Goal: Use online tool/utility: Use online tool/utility

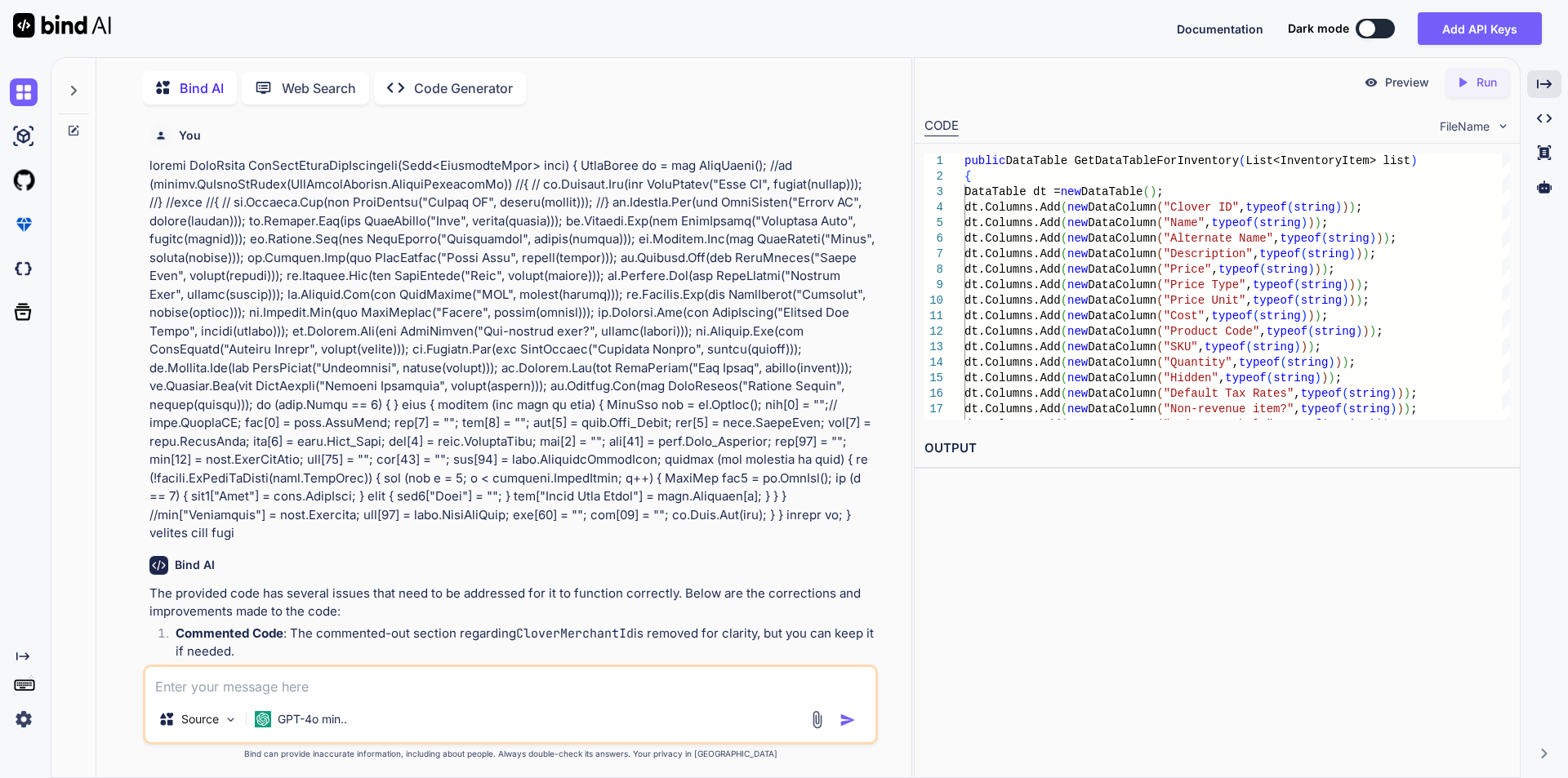
scroll to position [3991, 0]
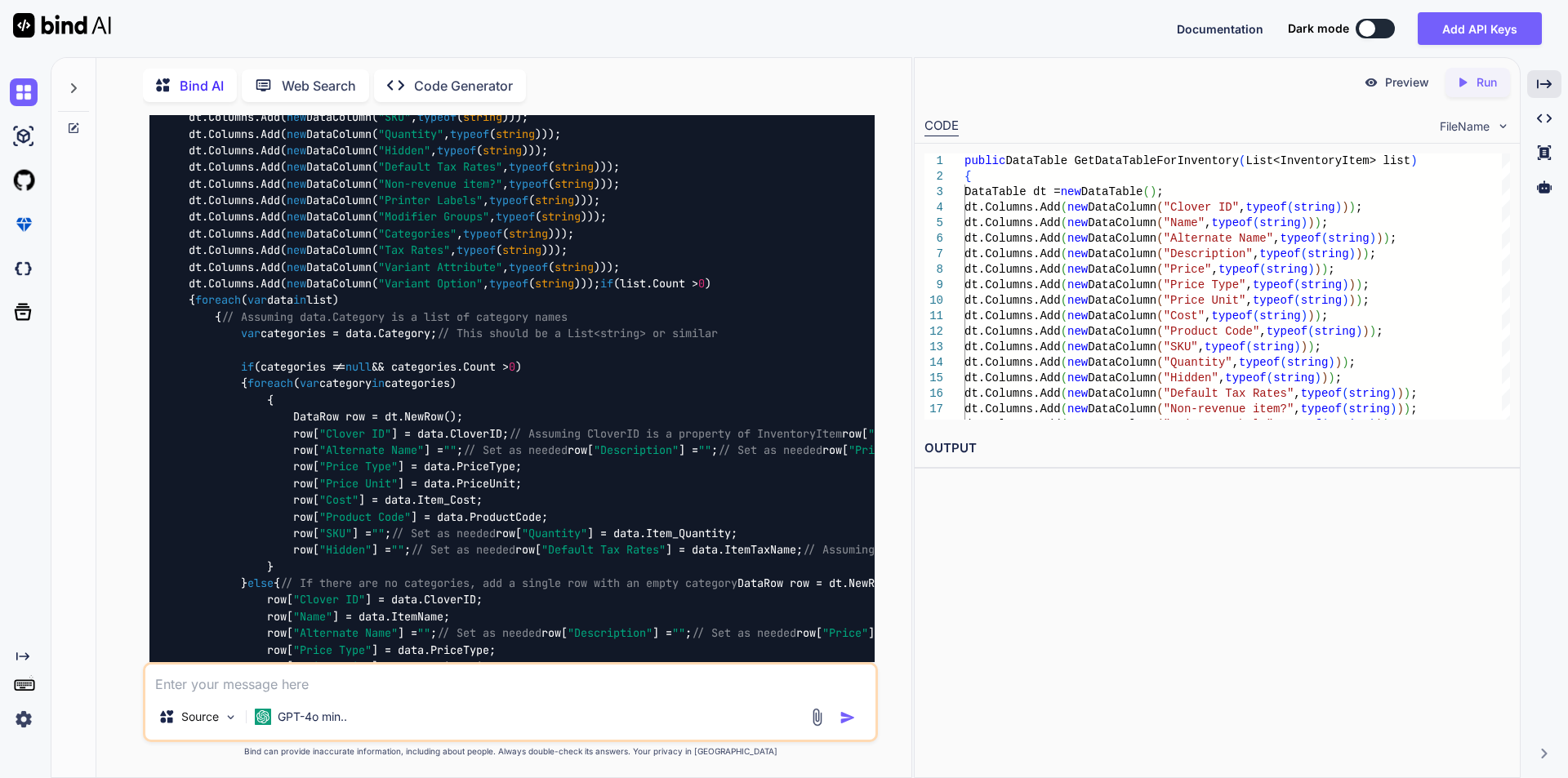
click at [291, 687] on textarea at bounding box center [510, 679] width 730 height 29
paste textarea "function GetItemList() { debugger; $.ajax({ type: "GET", contentType: "applicat…"
type textarea "function GetItemList() { debugger; $.ajax({ type: "GET", contentType: "applicat…"
type textarea "x"
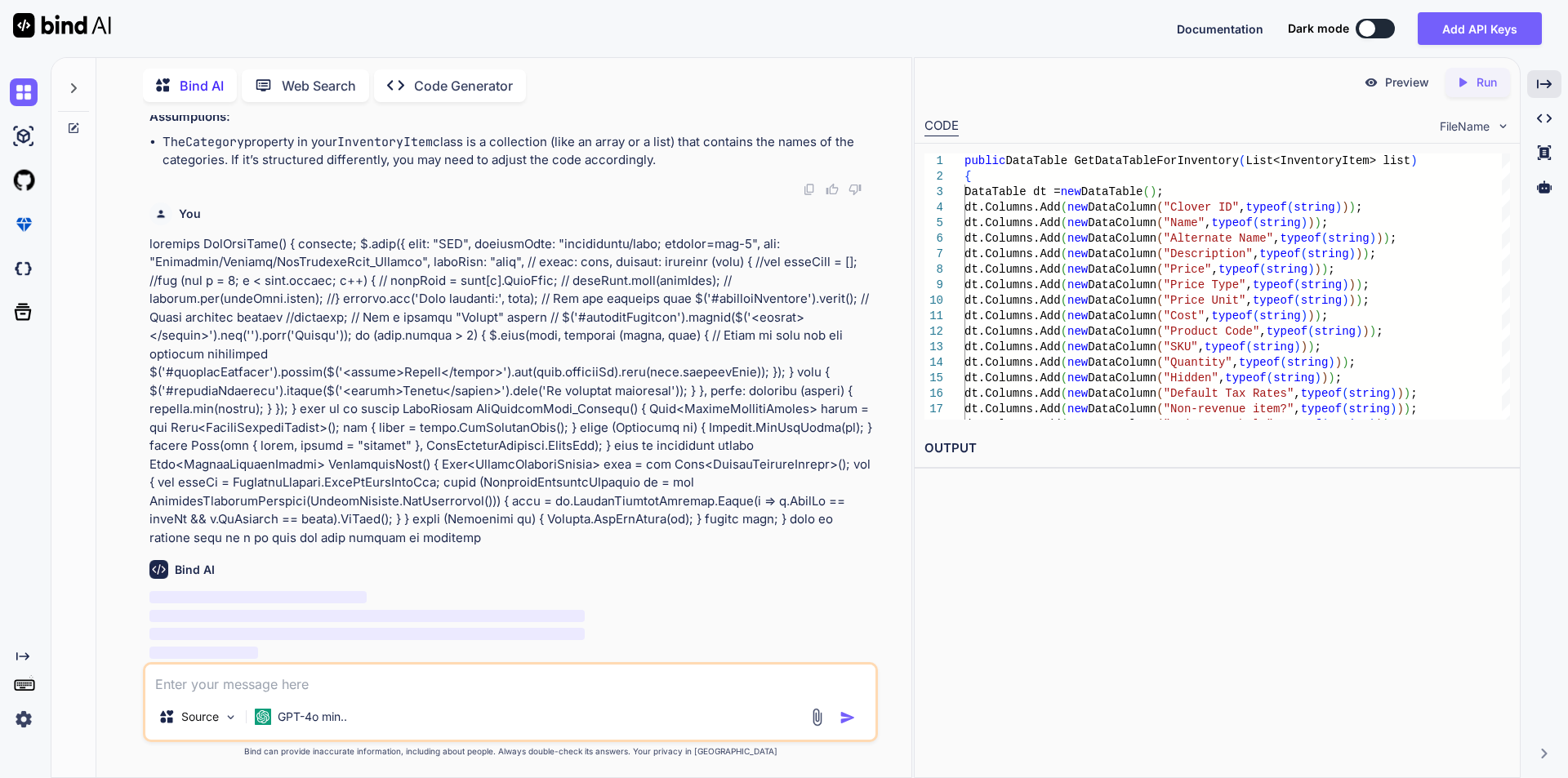
scroll to position [13522, 0]
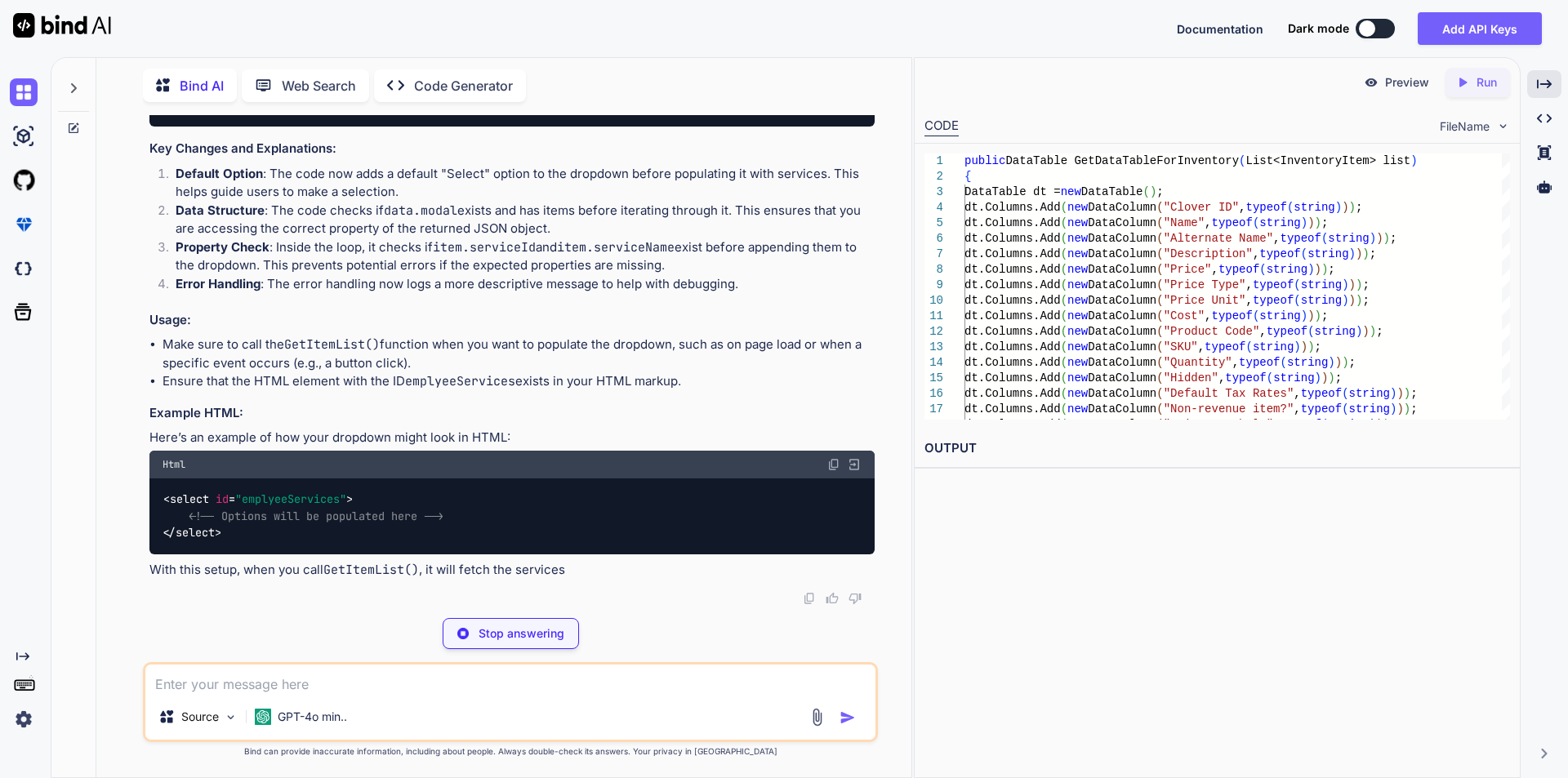
type textarea "x"
type textarea "error: function (result) { console.log('Error retrieving services:', result); }…"
type textarea "x"
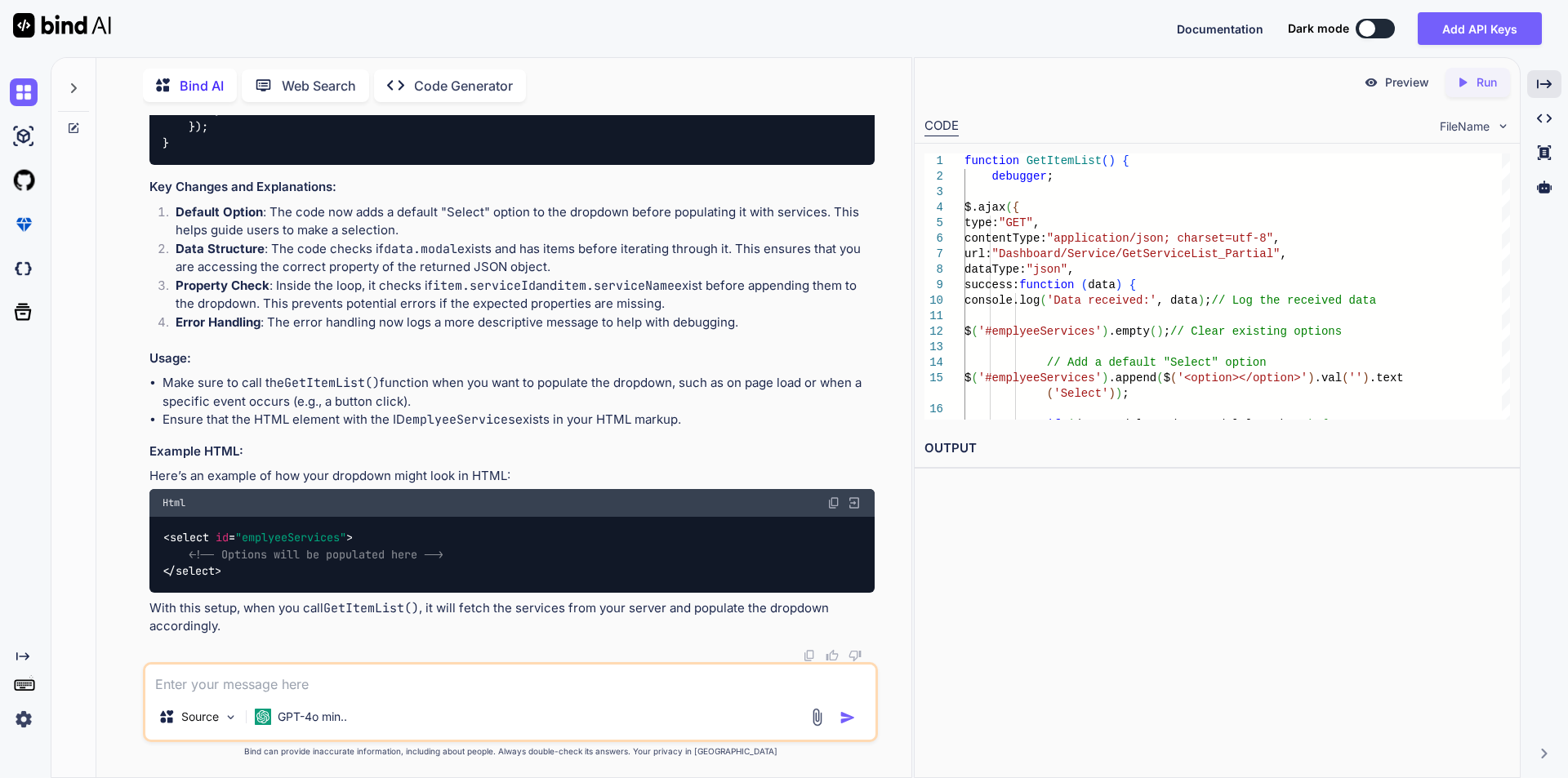
scroll to position [14012, 0]
click at [351, 681] on textarea at bounding box center [510, 679] width 730 height 29
type textarea "d"
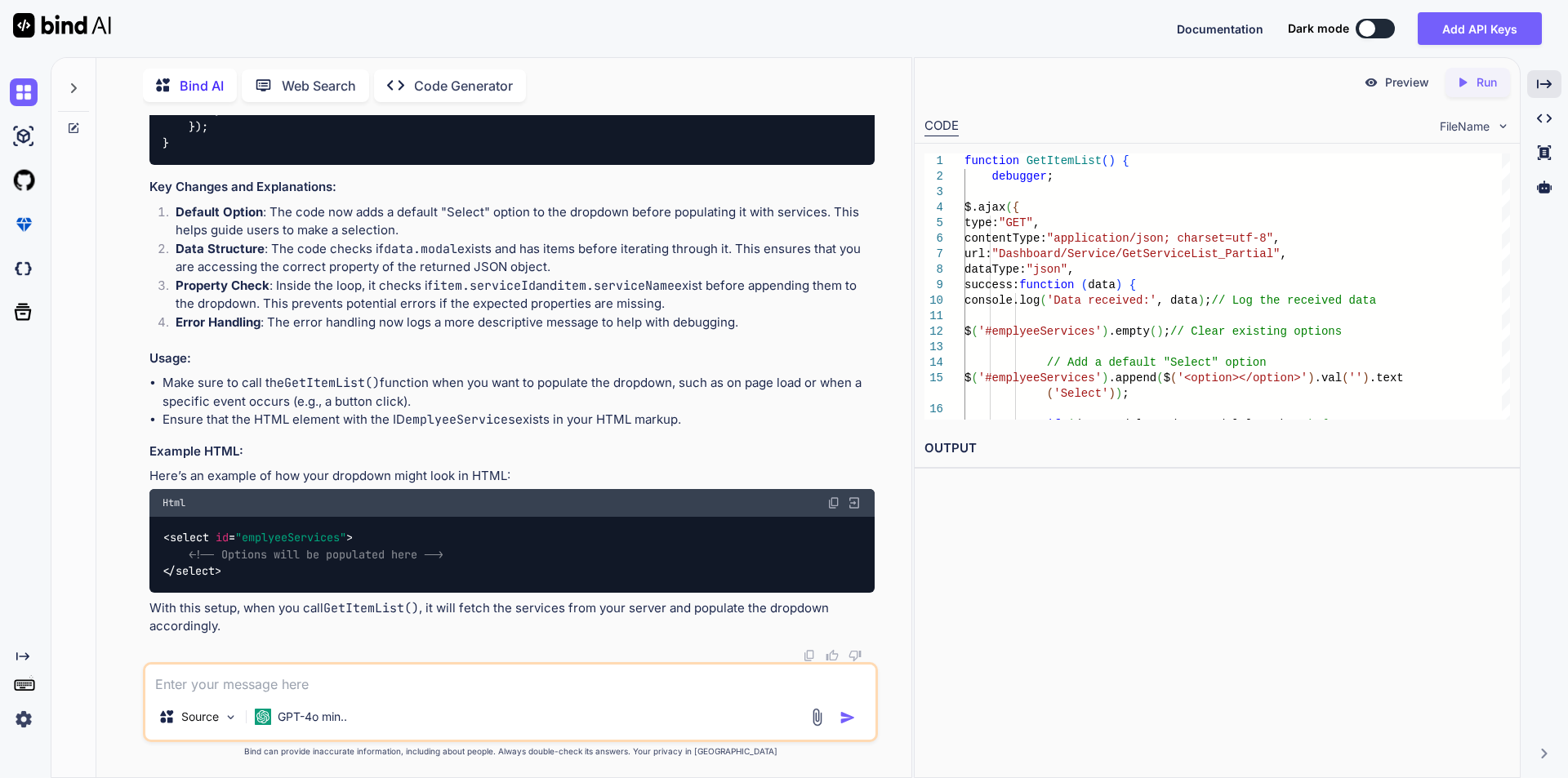
type textarea "x"
type textarea "da"
type textarea "x"
type textarea "dat"
type textarea "x"
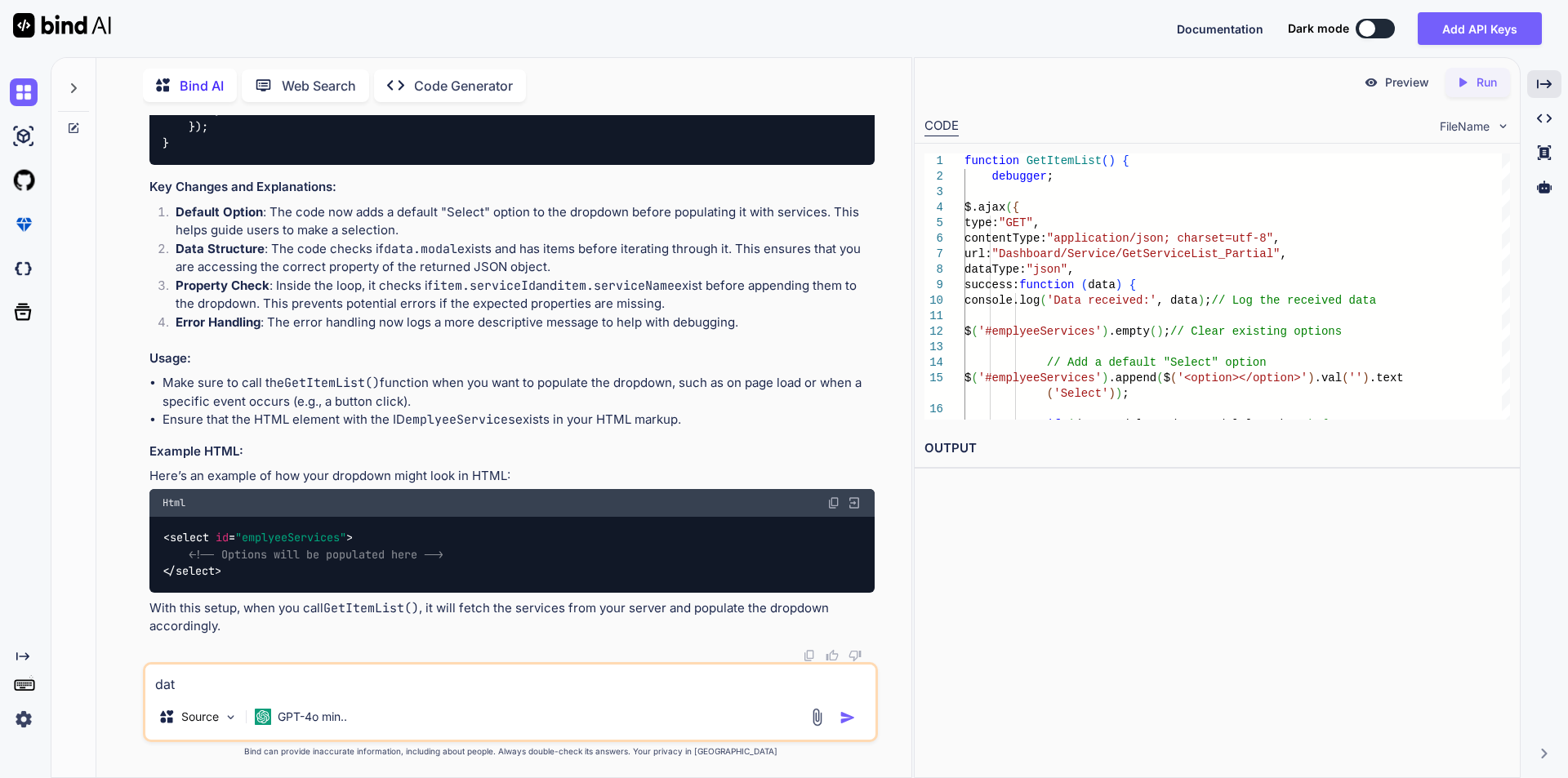
type textarea "data"
type textarea "x"
type textarea "data"
type textarea "x"
type textarea "data n"
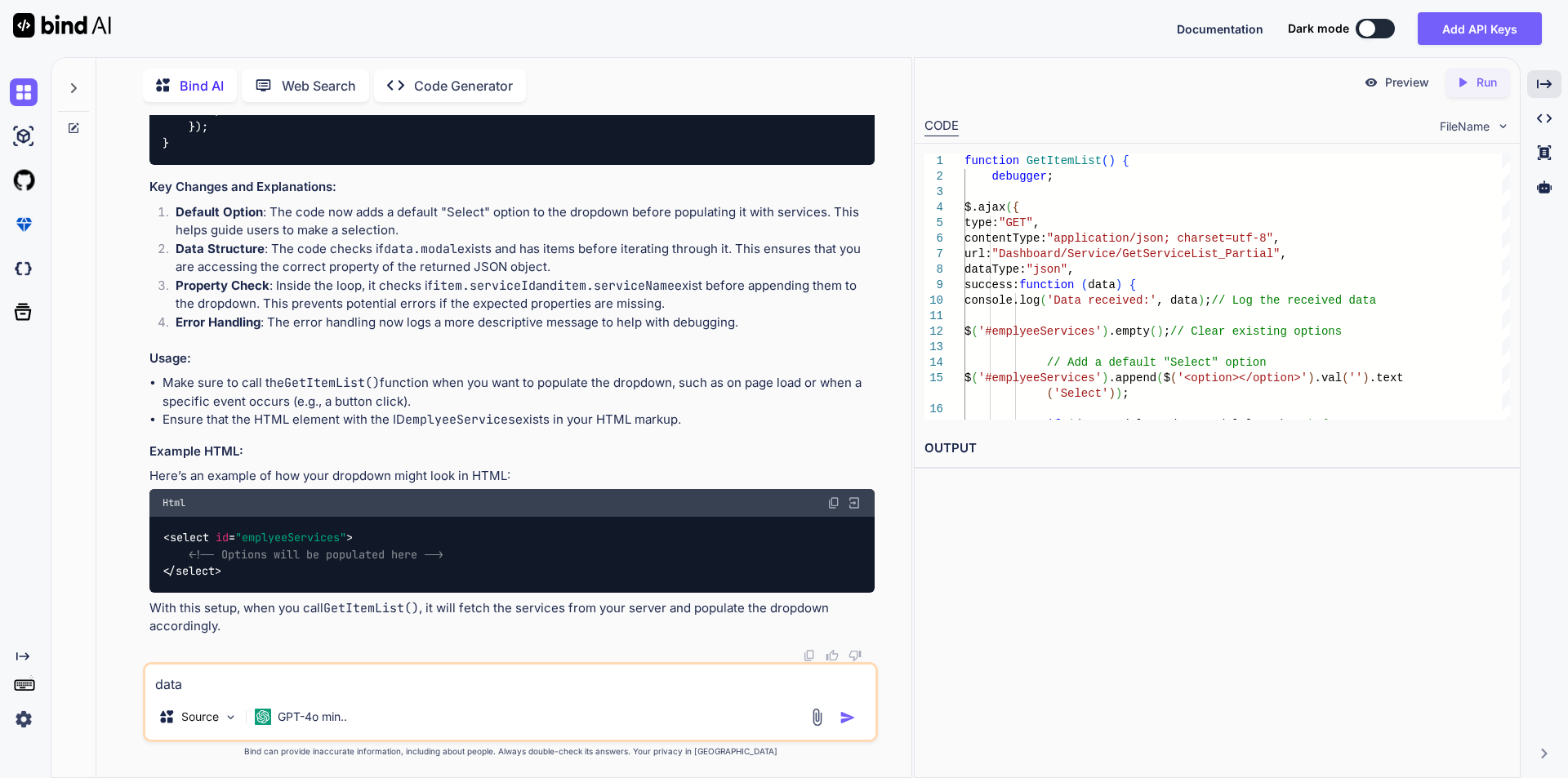
type textarea "x"
type textarea "data no"
type textarea "x"
type textarea "data no"
type textarea "x"
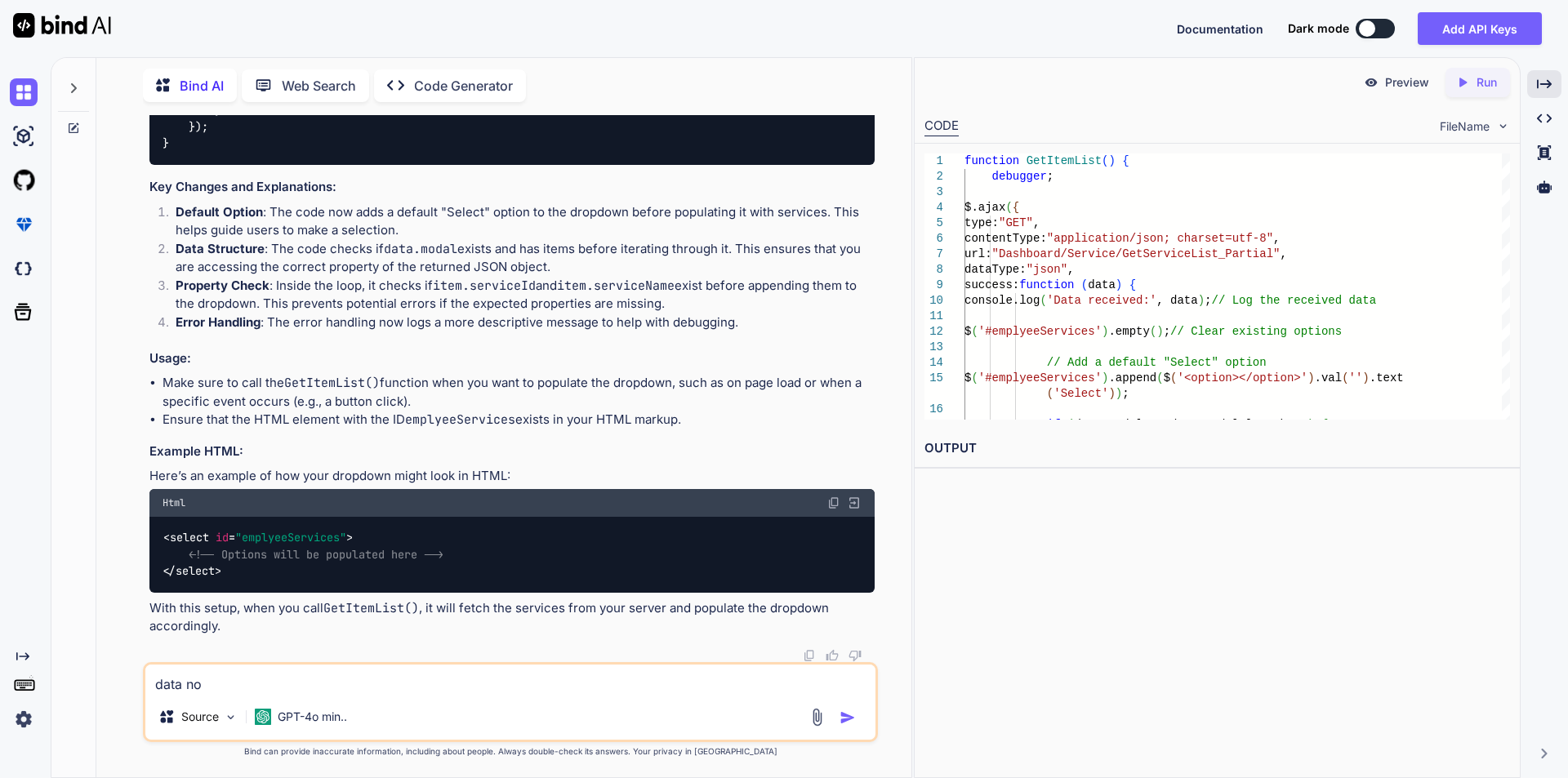
type textarea "data no s"
type textarea "x"
type textarea "data no sh"
type textarea "x"
type textarea "data no sho"
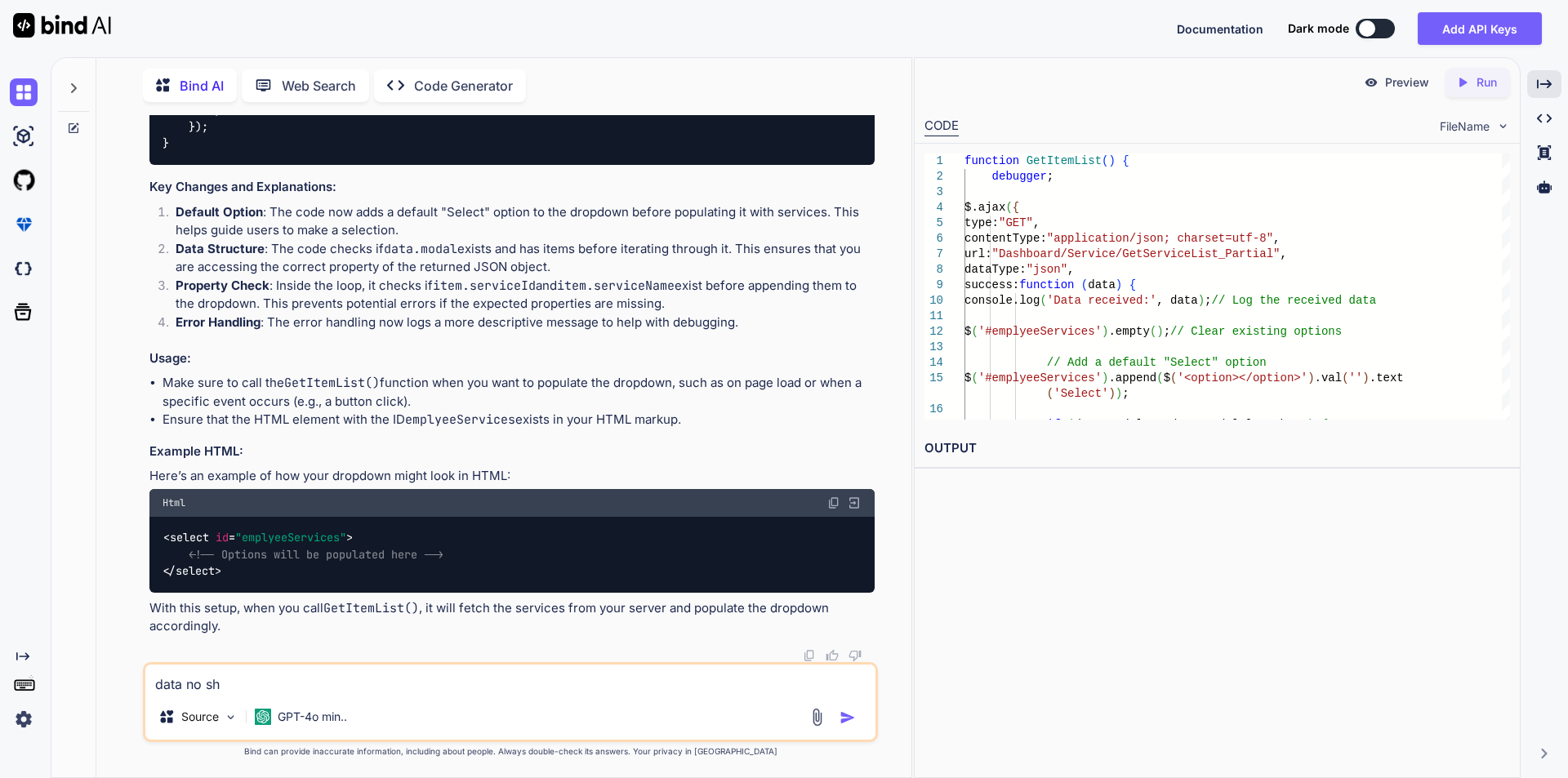
type textarea "x"
type textarea "data no show"
type textarea "x"
type textarea "data no show"
type textarea "x"
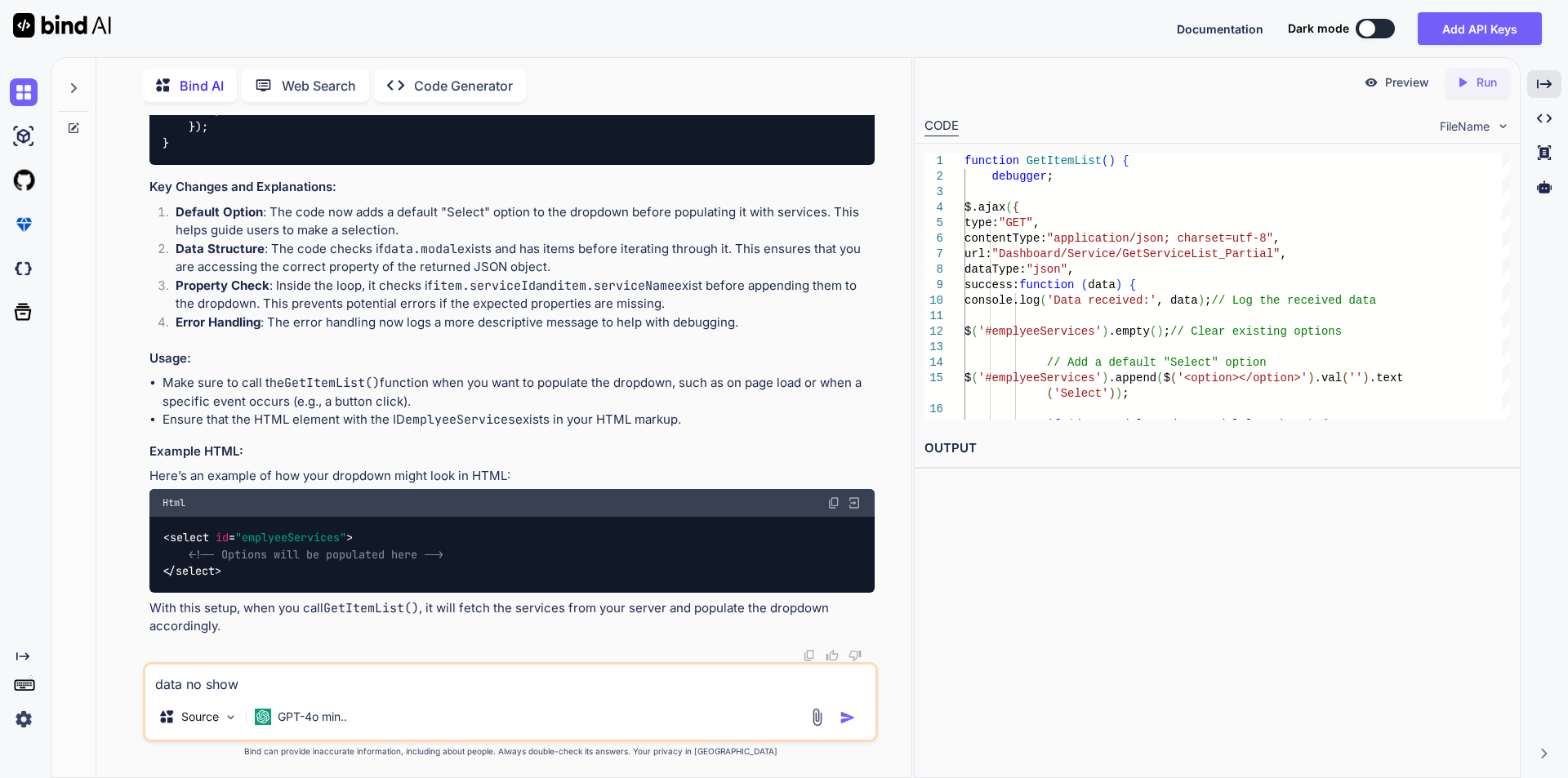
type textarea "data no show w"
type textarea "x"
type textarea "data no show wi"
type textarea "x"
type textarea "data no show wit"
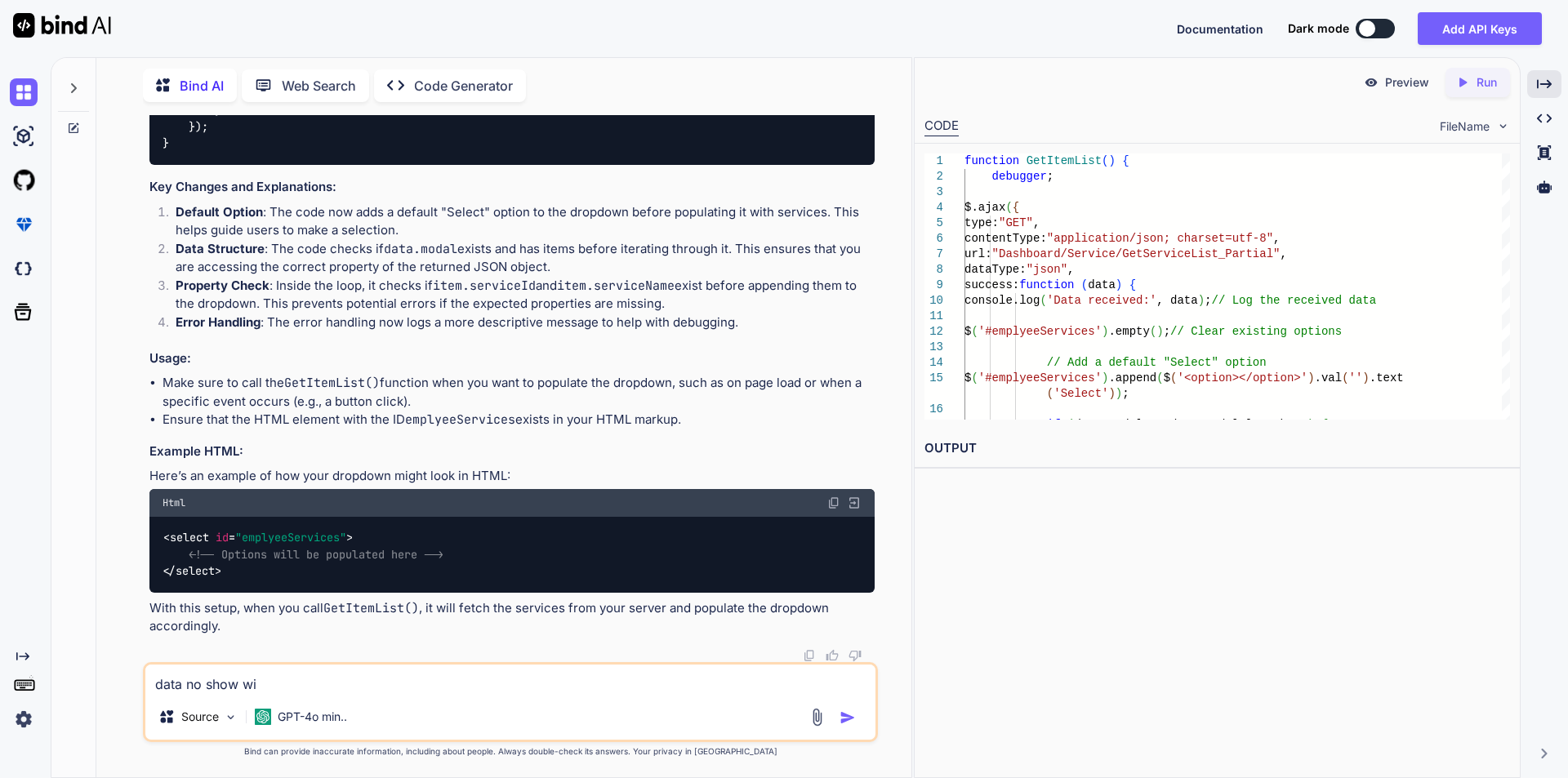
type textarea "x"
type textarea "data no show with"
type textarea "x"
type textarea "data no show with"
type textarea "x"
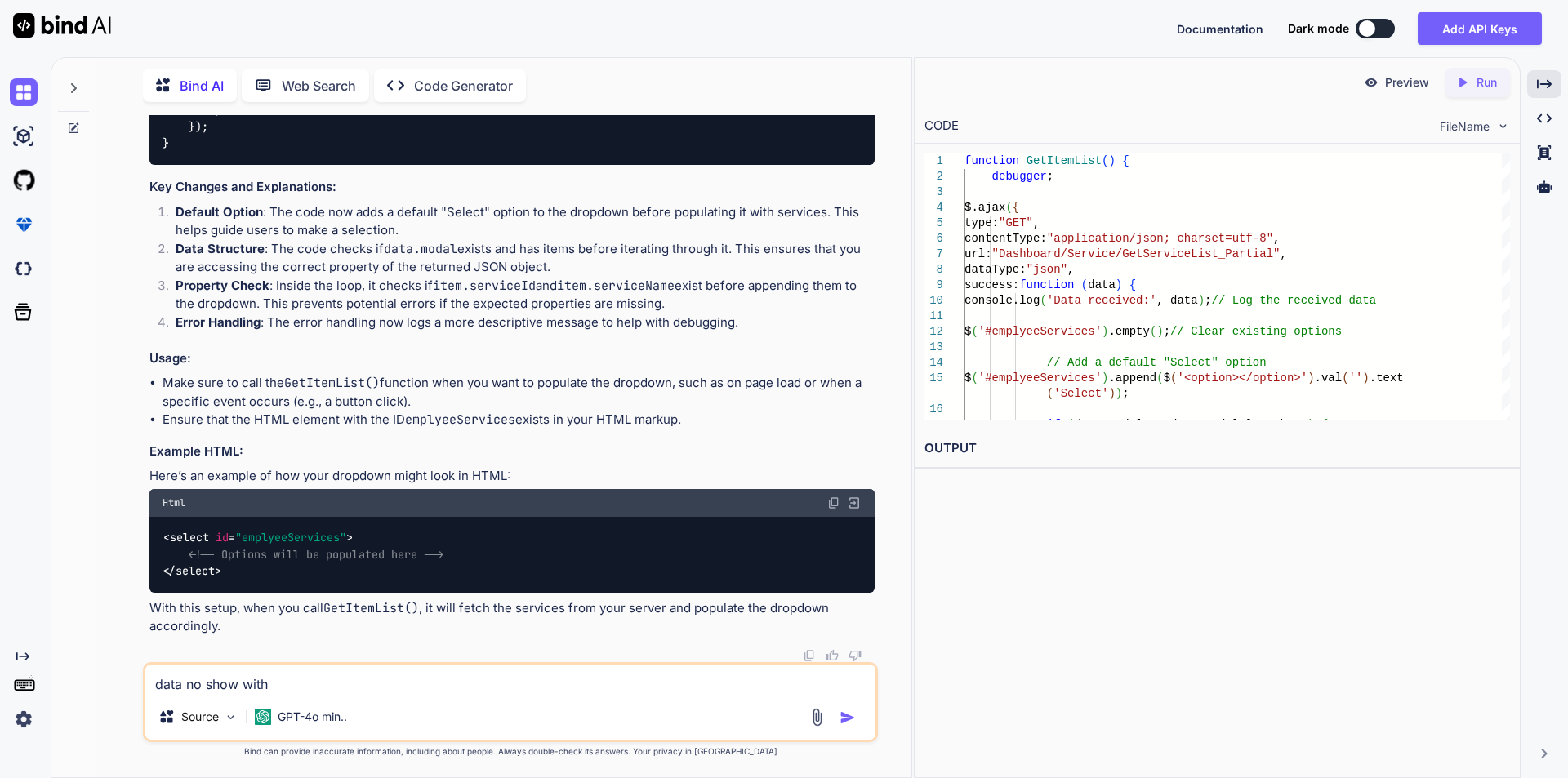
type textarea "data no show with t"
type textarea "x"
type textarea "data no show with th"
type textarea "x"
type textarea "data no show with thi"
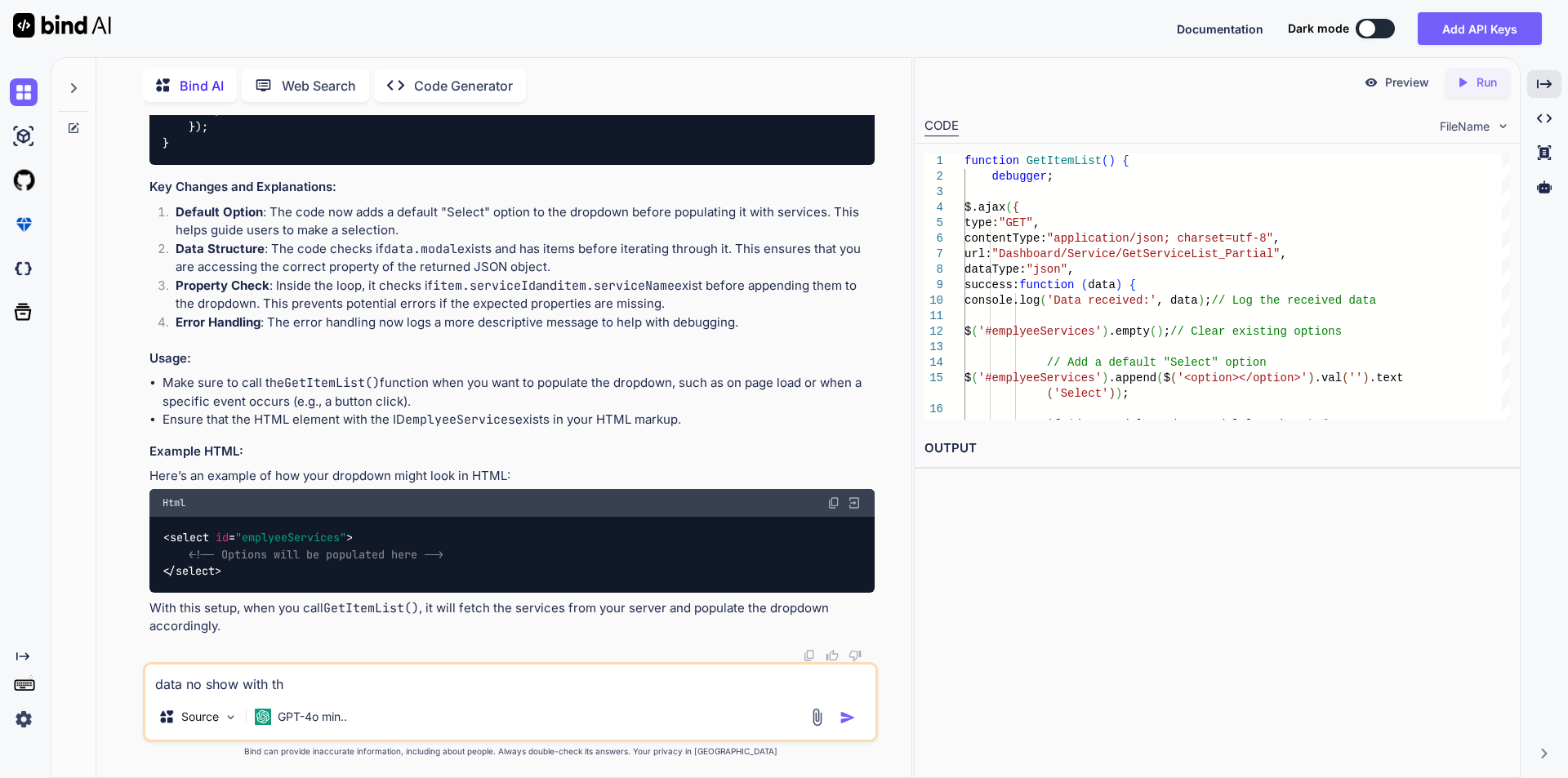
type textarea "x"
type textarea "data no show with this"
type textarea "x"
type textarea "data no show with this"
type textarea "x"
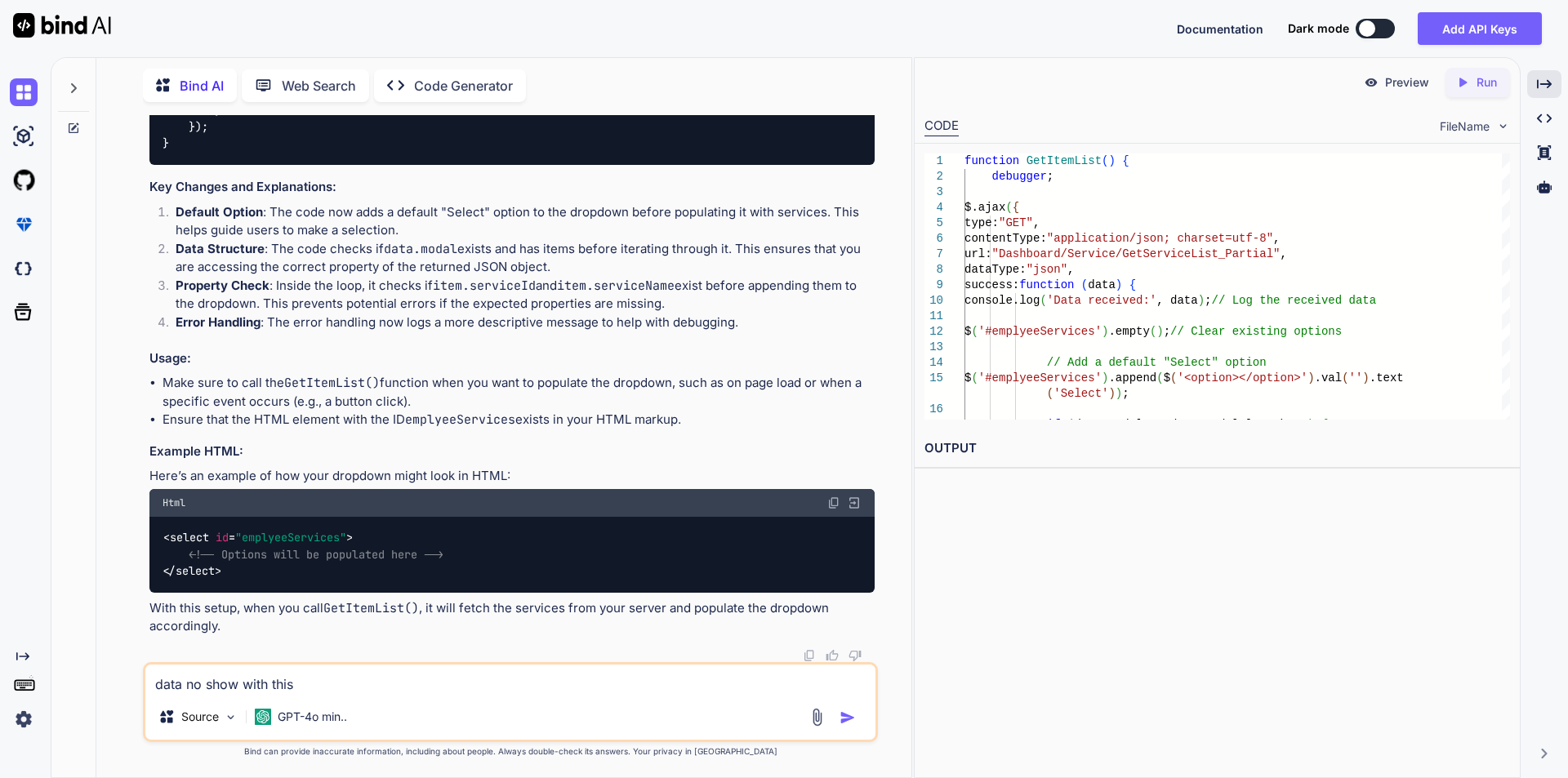
type textarea "data no show with this c"
type textarea "x"
type textarea "data no show with this co"
type textarea "x"
type textarea "data no show with this cod"
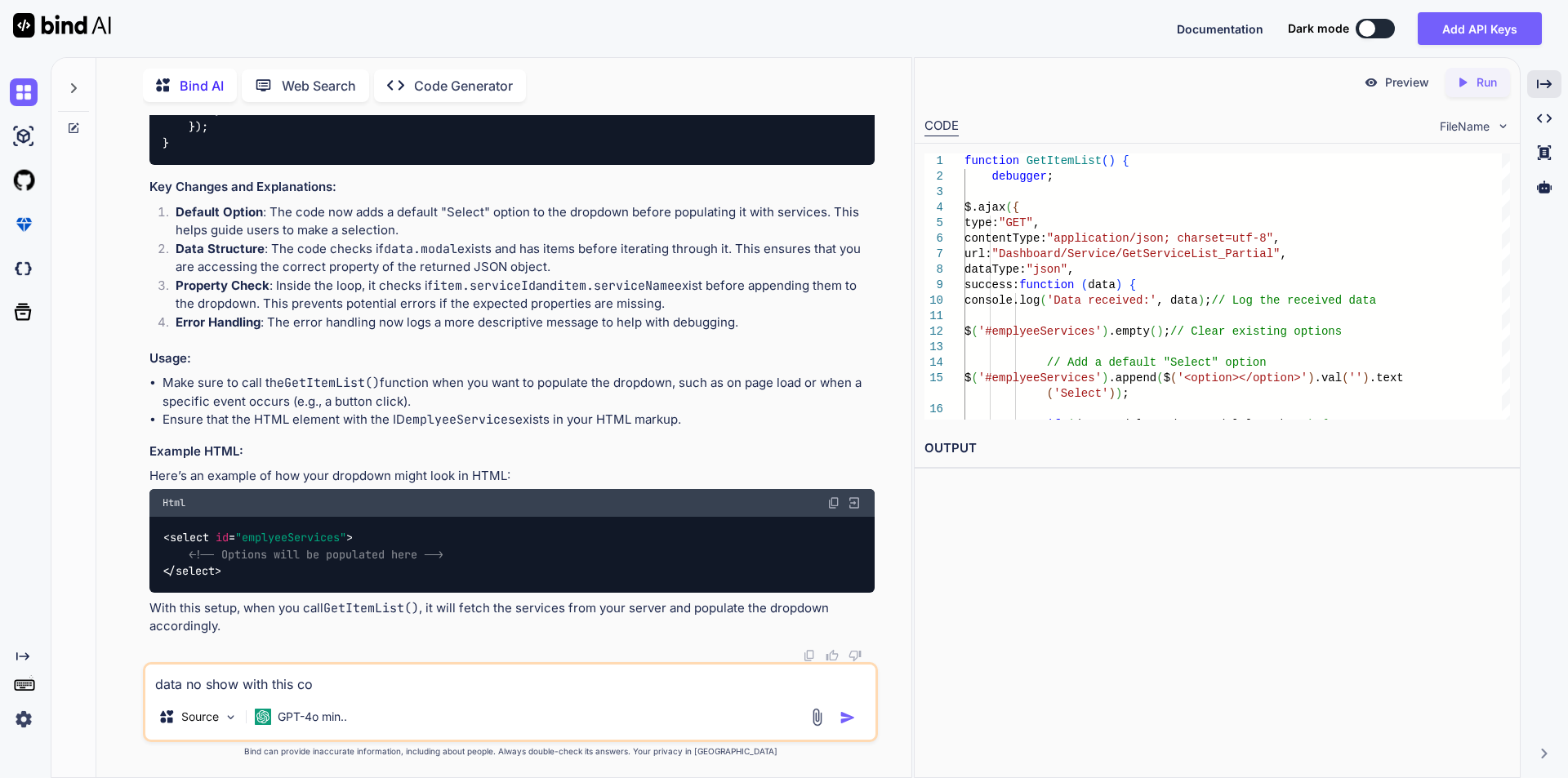
type textarea "x"
type textarea "data no show with this code"
type textarea "x"
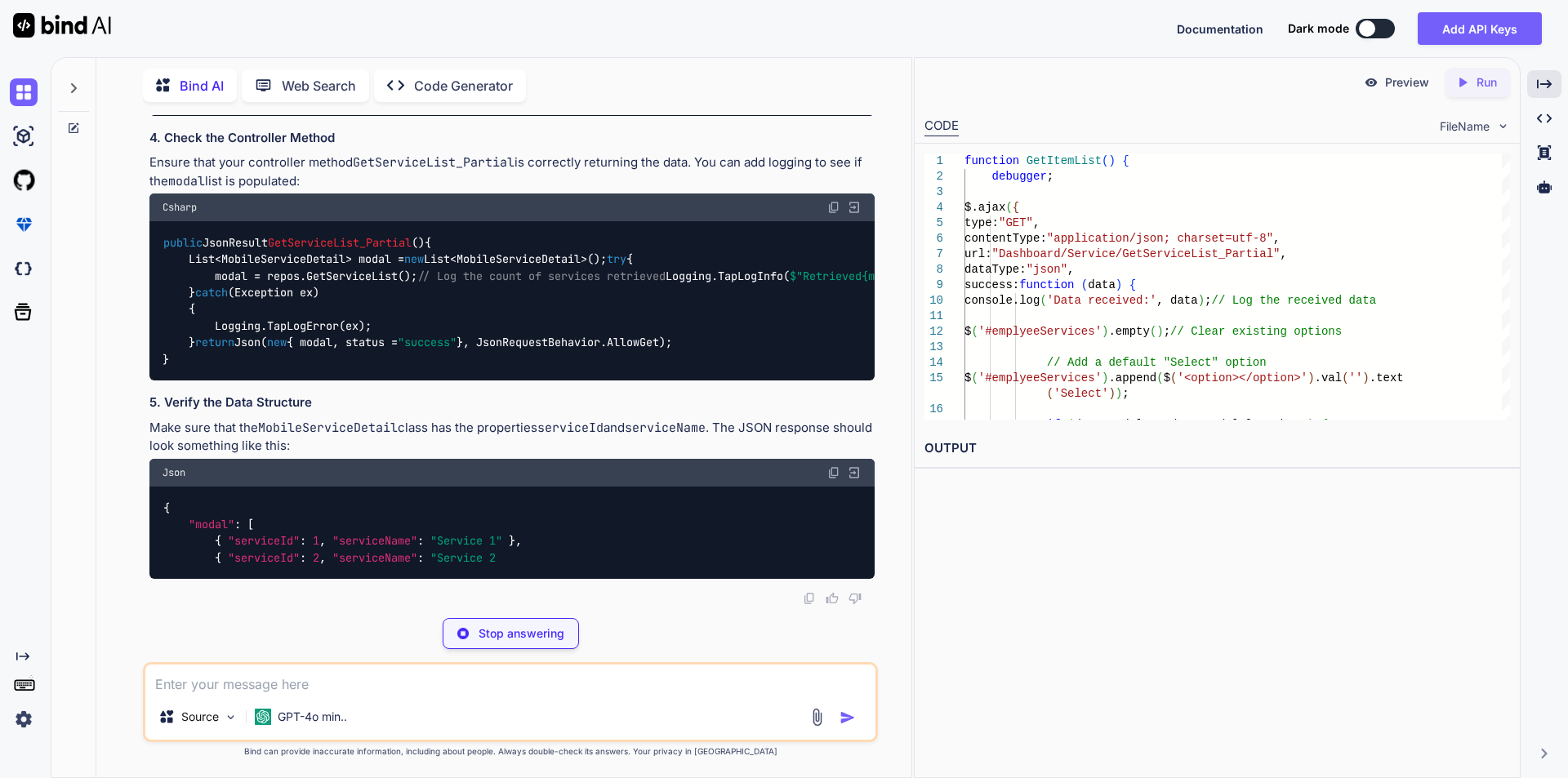
scroll to position [16162, 0]
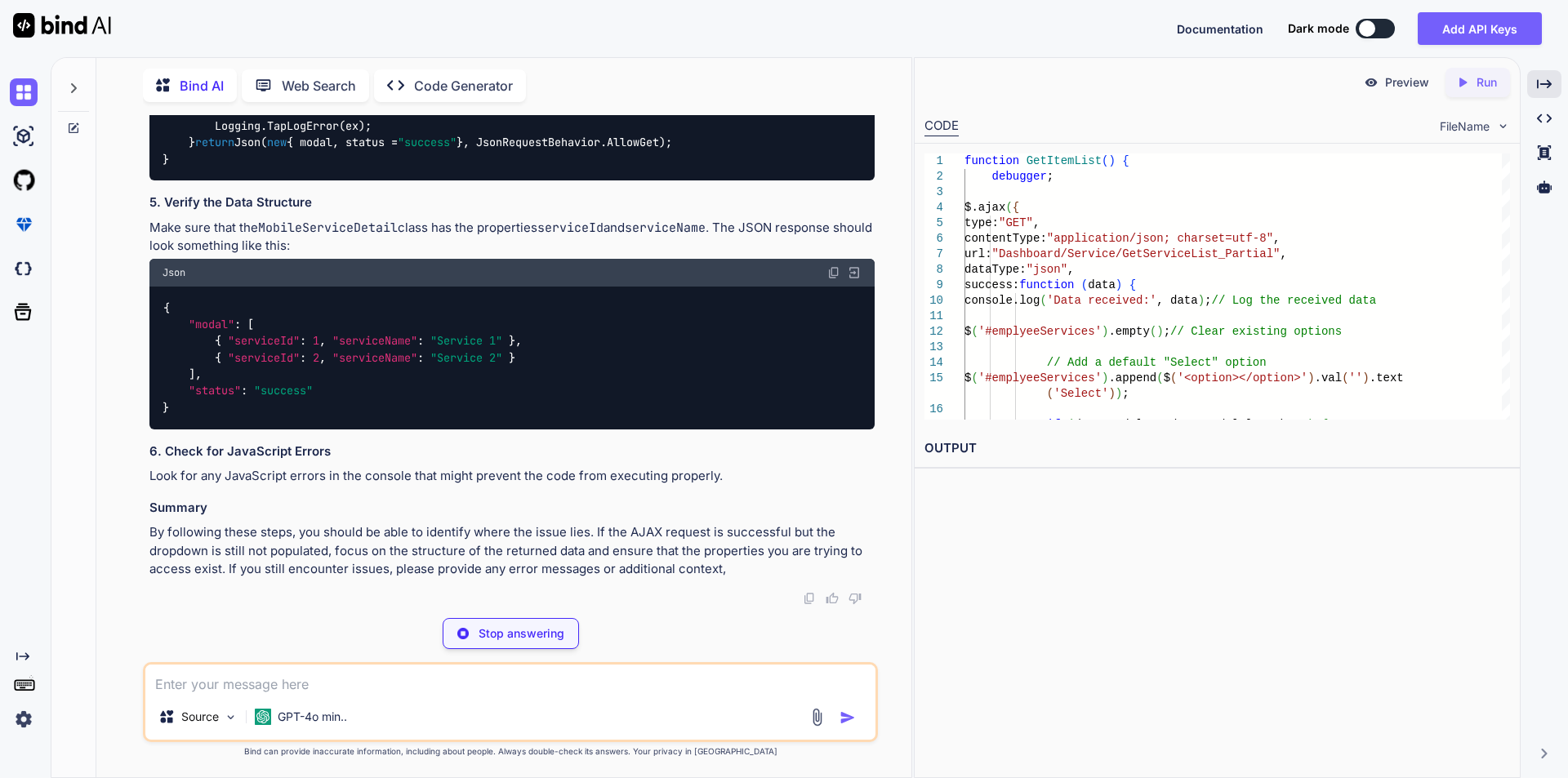
type textarea "x"
type textarea "services available')); console.log('No services available in the response.'); }…"
type textarea "x"
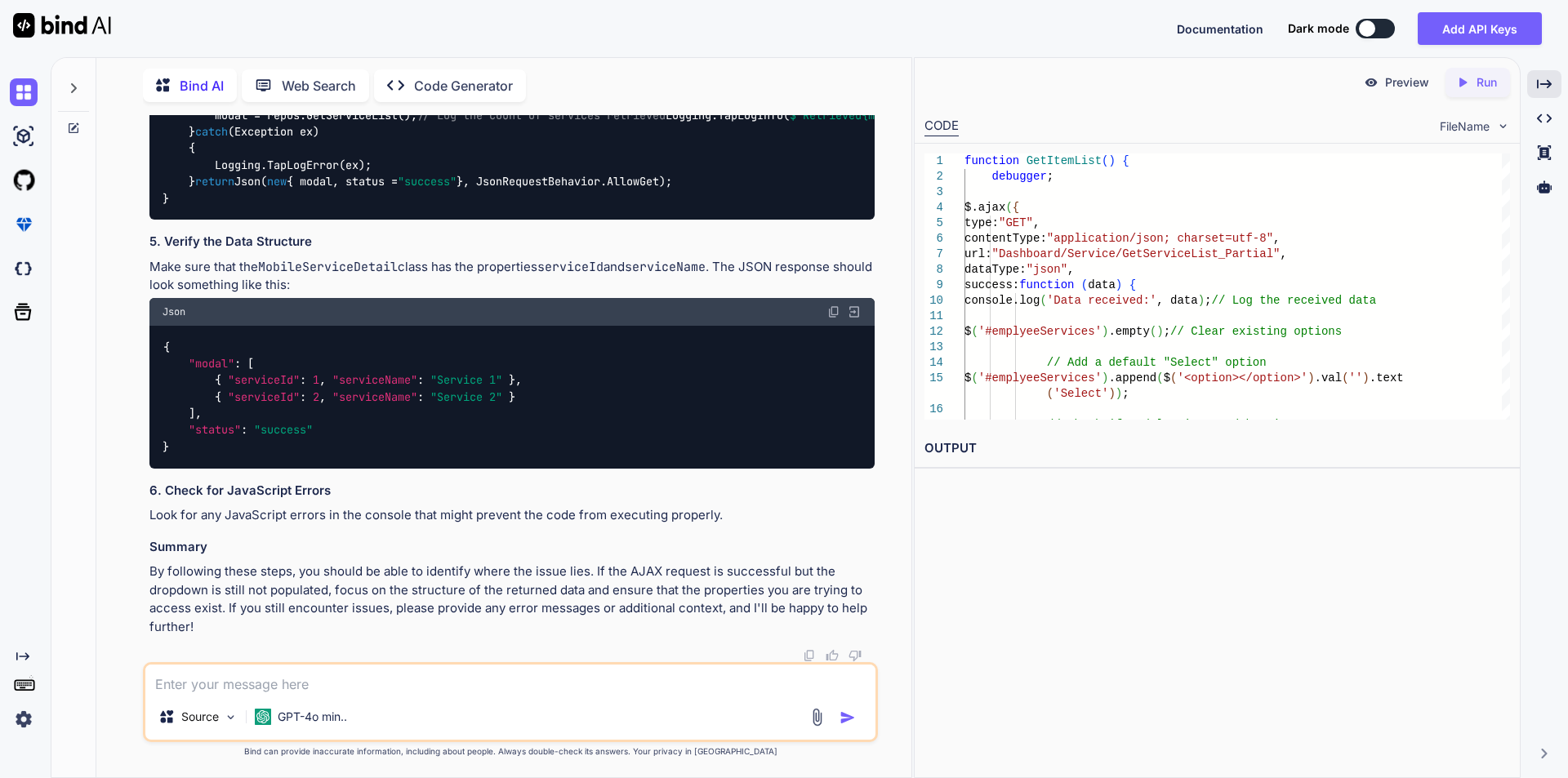
scroll to position [15333, 0]
click at [403, 693] on textarea at bounding box center [510, 679] width 730 height 29
paste textarea "function GetItemList() { debugger; $.ajax({ type: "GET", contentType: "applicat…"
type textarea "function GetItemList() { debugger; $.ajax({ type: "GET", contentType: "applicat…"
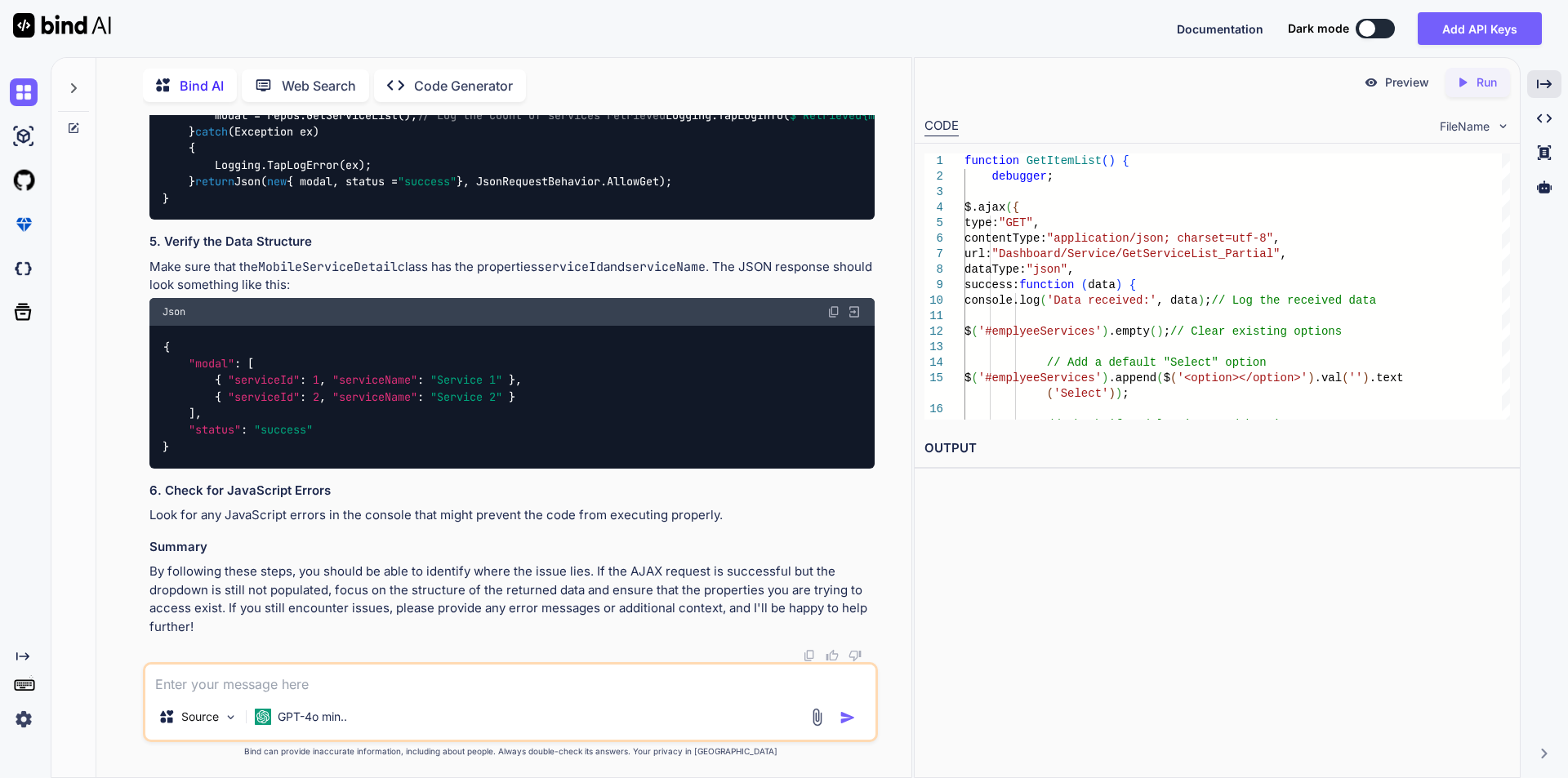
type textarea "x"
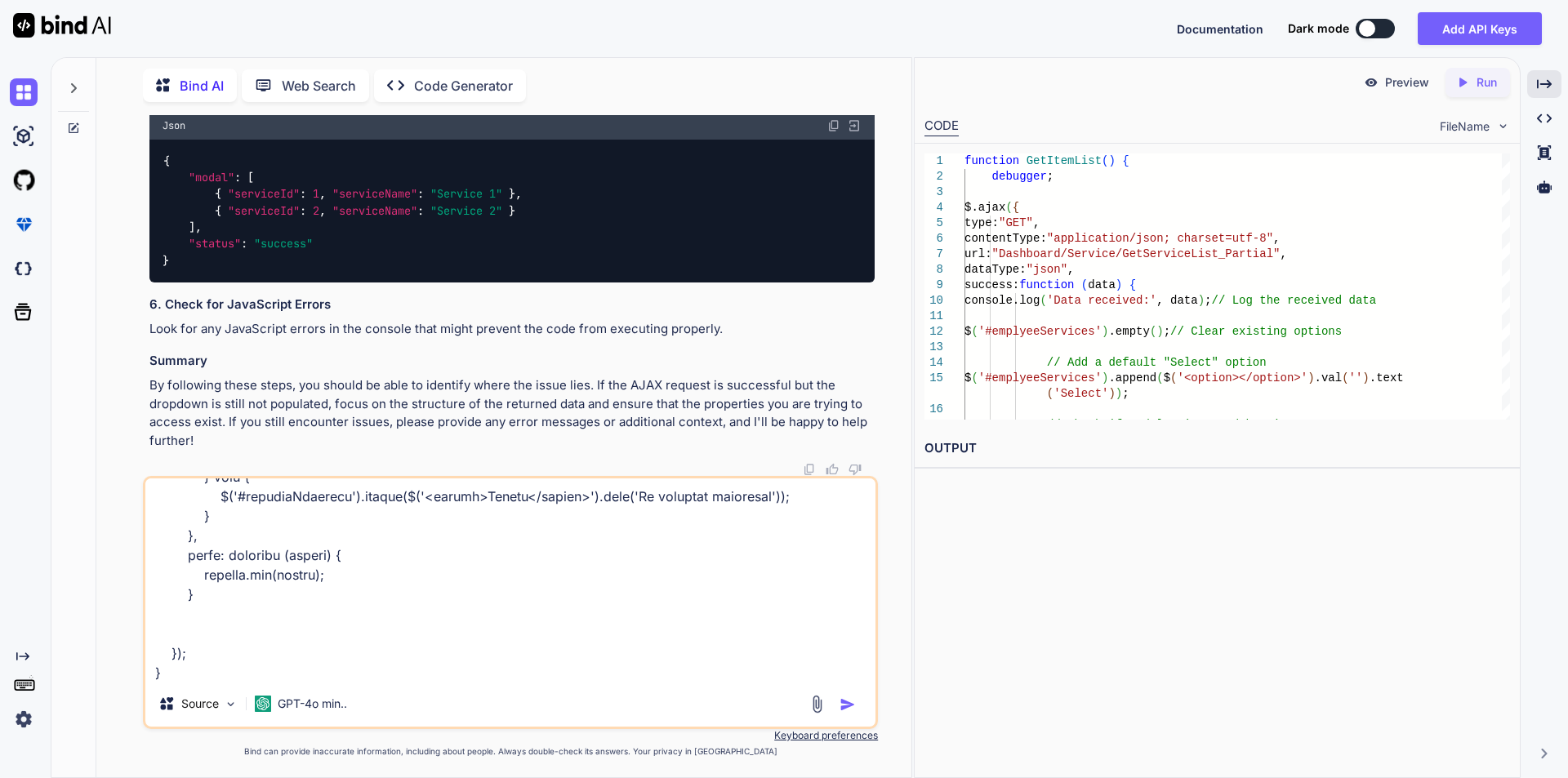
type textarea "function GetItemList() { debugger; $.ajax({ type: "GET", contentType: "applicat…"
type textarea "x"
type textarea "function GetItemList() { debugger; $.ajax({ type: "GET", contentType: "applicat…"
type textarea "x"
type textarea "function GetItemList() { debugger; $.ajax({ type: "GET", contentType: "applicat…"
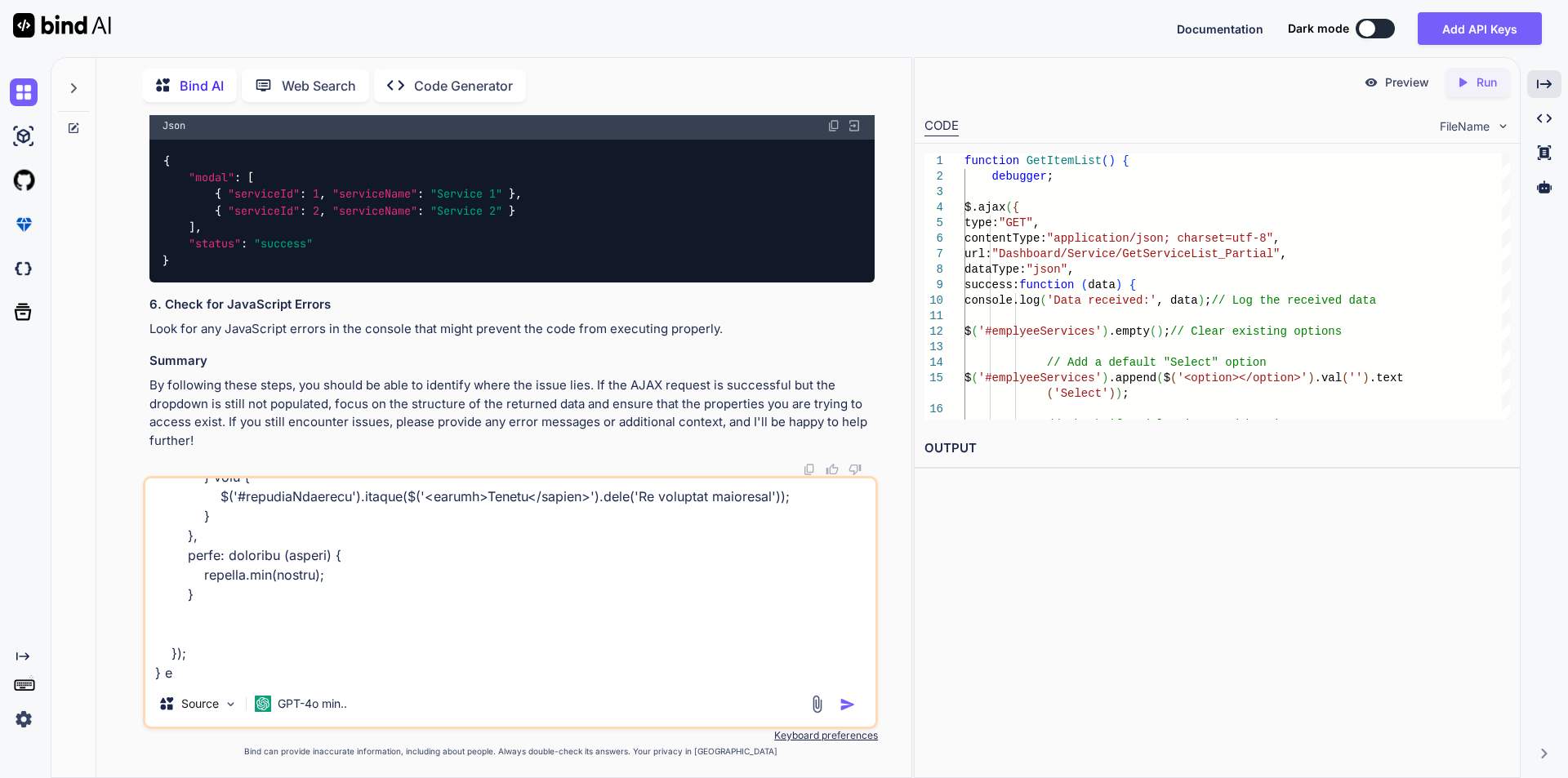
type textarea "x"
type textarea "function GetItemList() { debugger; $.ajax({ type: "GET", contentType: "applicat…"
type textarea "x"
type textarea "function GetItemList() { debugger; $.ajax({ type: "GET", contentType: "applicat…"
type textarea "x"
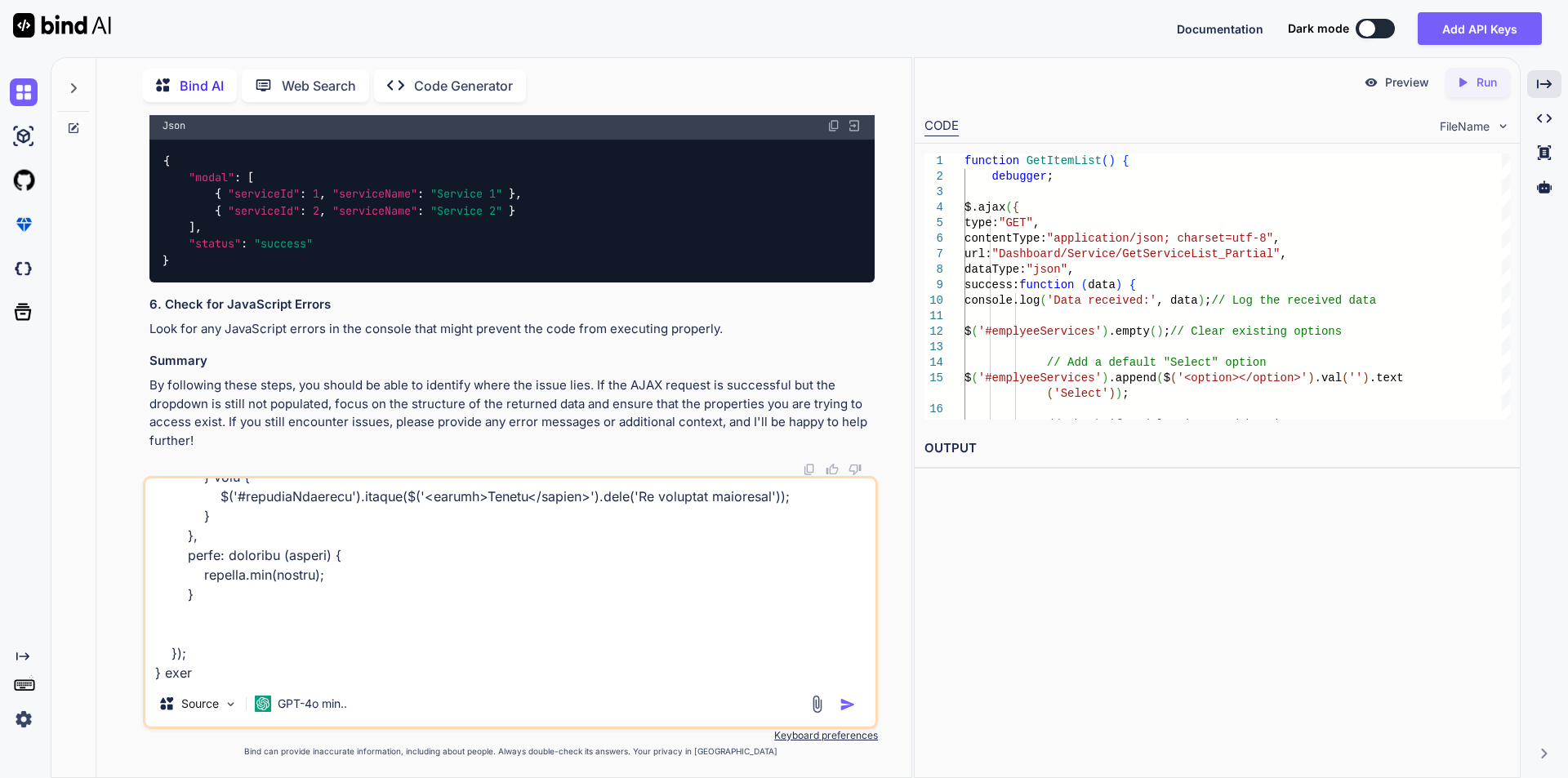
type textarea "function GetItemList() { debugger; $.ajax({ type: "GET", contentType: "applicat…"
type textarea "x"
type textarea "function GetItemList() { debugger; $.ajax({ type: "GET", contentType: "applicat…"
type textarea "x"
type textarea "function GetItemList() { debugger; $.ajax({ type: "GET", contentType: "applicat…"
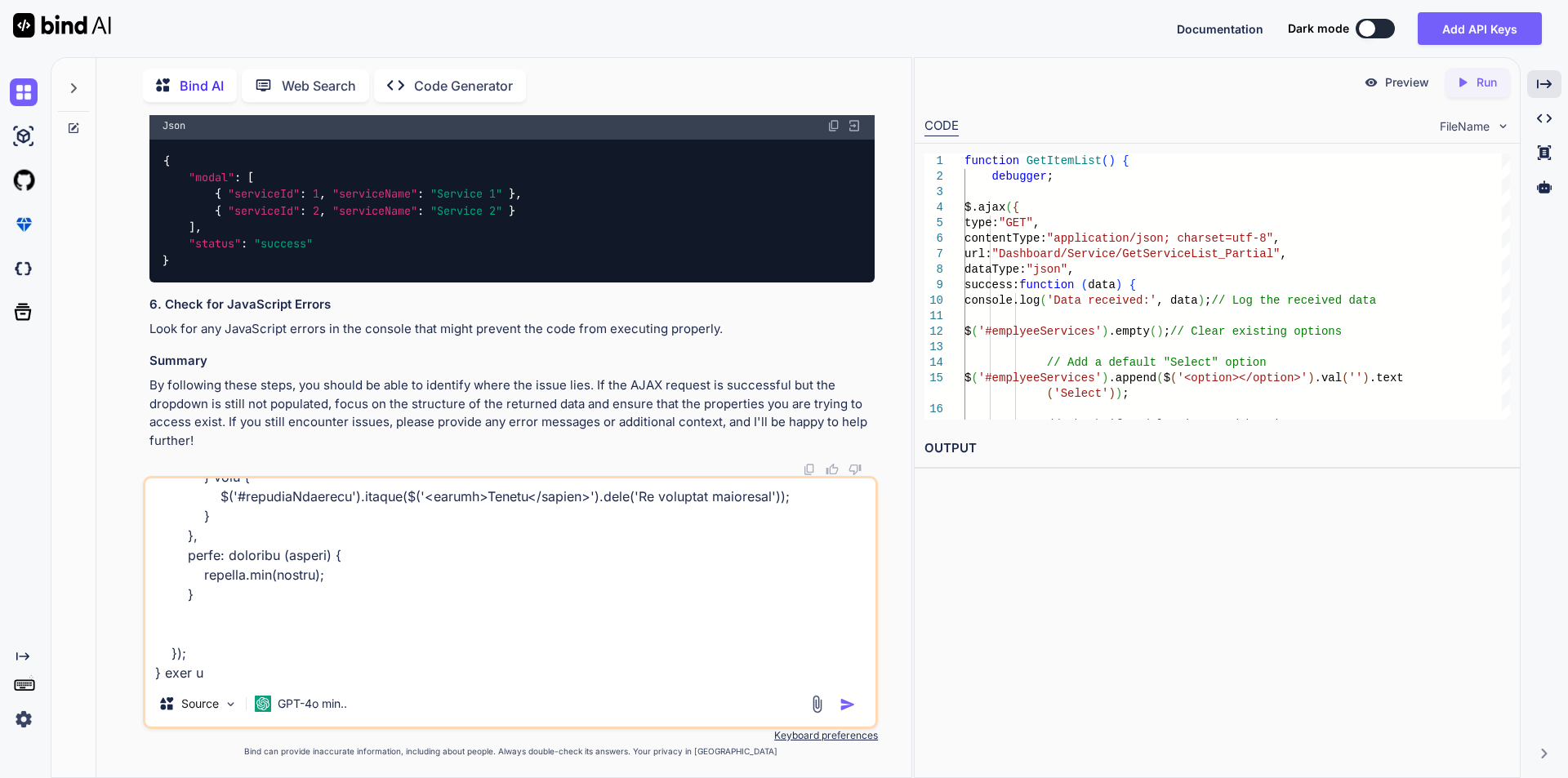
type textarea "x"
type textarea "function GetItemList() { debugger; $.ajax({ type: "GET", contentType: "applicat…"
type textarea "x"
type textarea "function GetItemList() { debugger; $.ajax({ type: "GET", contentType: "applicat…"
type textarea "x"
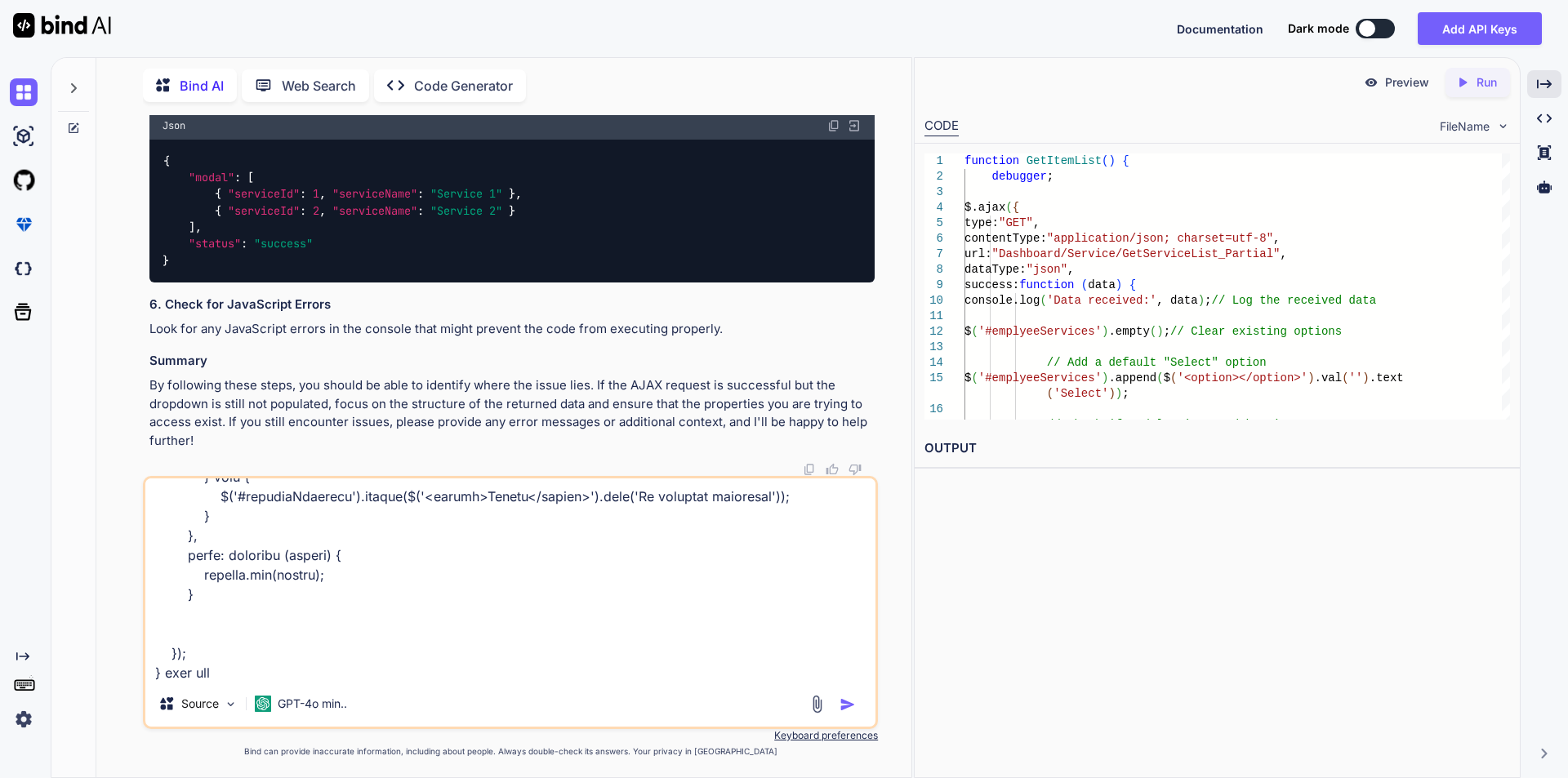
type textarea "function GetItemList() { debugger; $.ajax({ type: "GET", contentType: "applicat…"
type textarea "x"
type textarea "function GetItemList() { debugger; $.ajax({ type: "GET", contentType: "applicat…"
type textarea "x"
type textarea "function GetItemList() { debugger; $.ajax({ type: "GET", contentType: "applicat…"
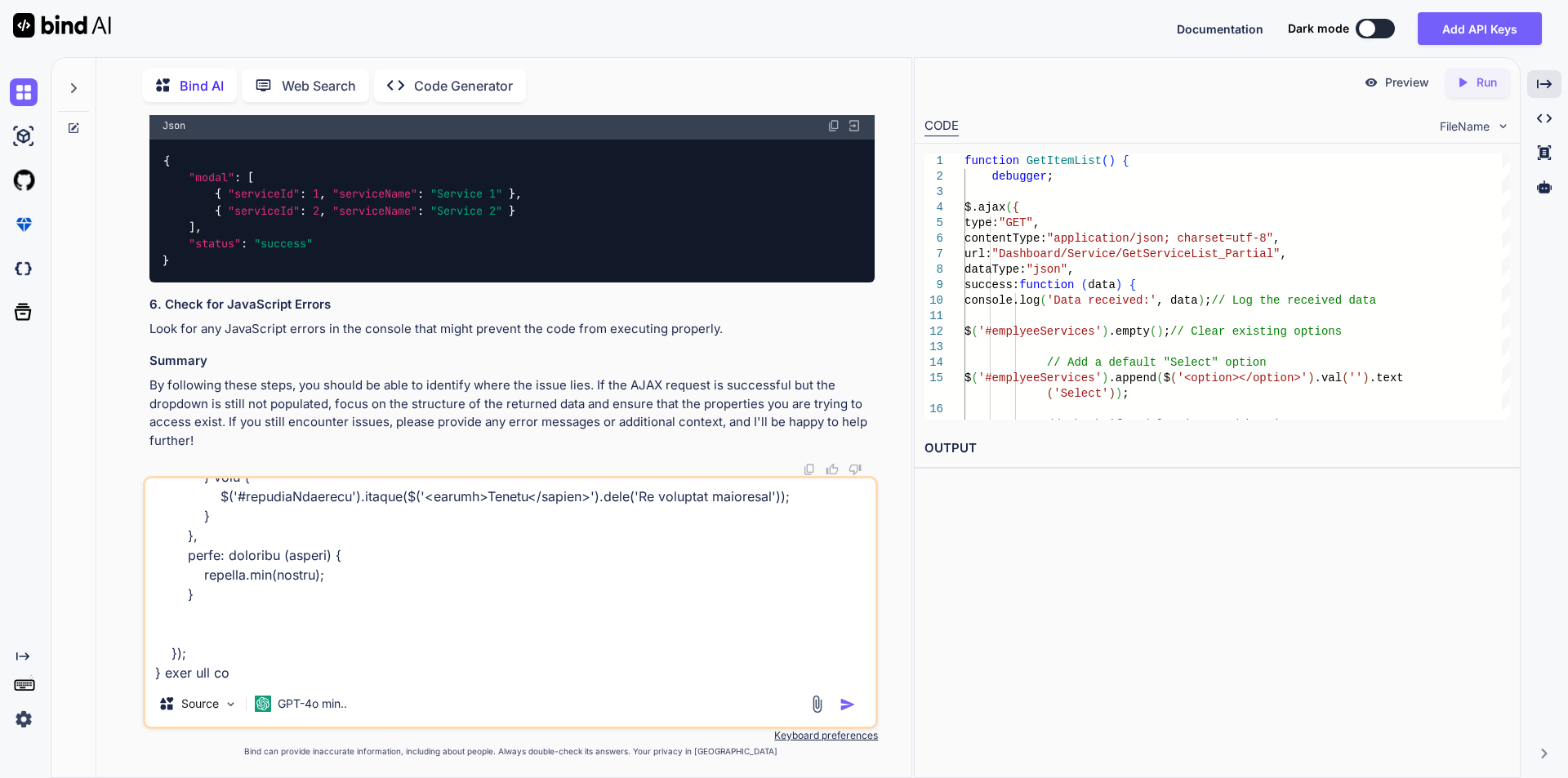
type textarea "x"
type textarea "function GetItemList() { debugger; $.ajax({ type: "GET", contentType: "applicat…"
type textarea "x"
type textarea "function GetItemList() { debugger; $.ajax({ type: "GET", contentType: "applicat…"
type textarea "x"
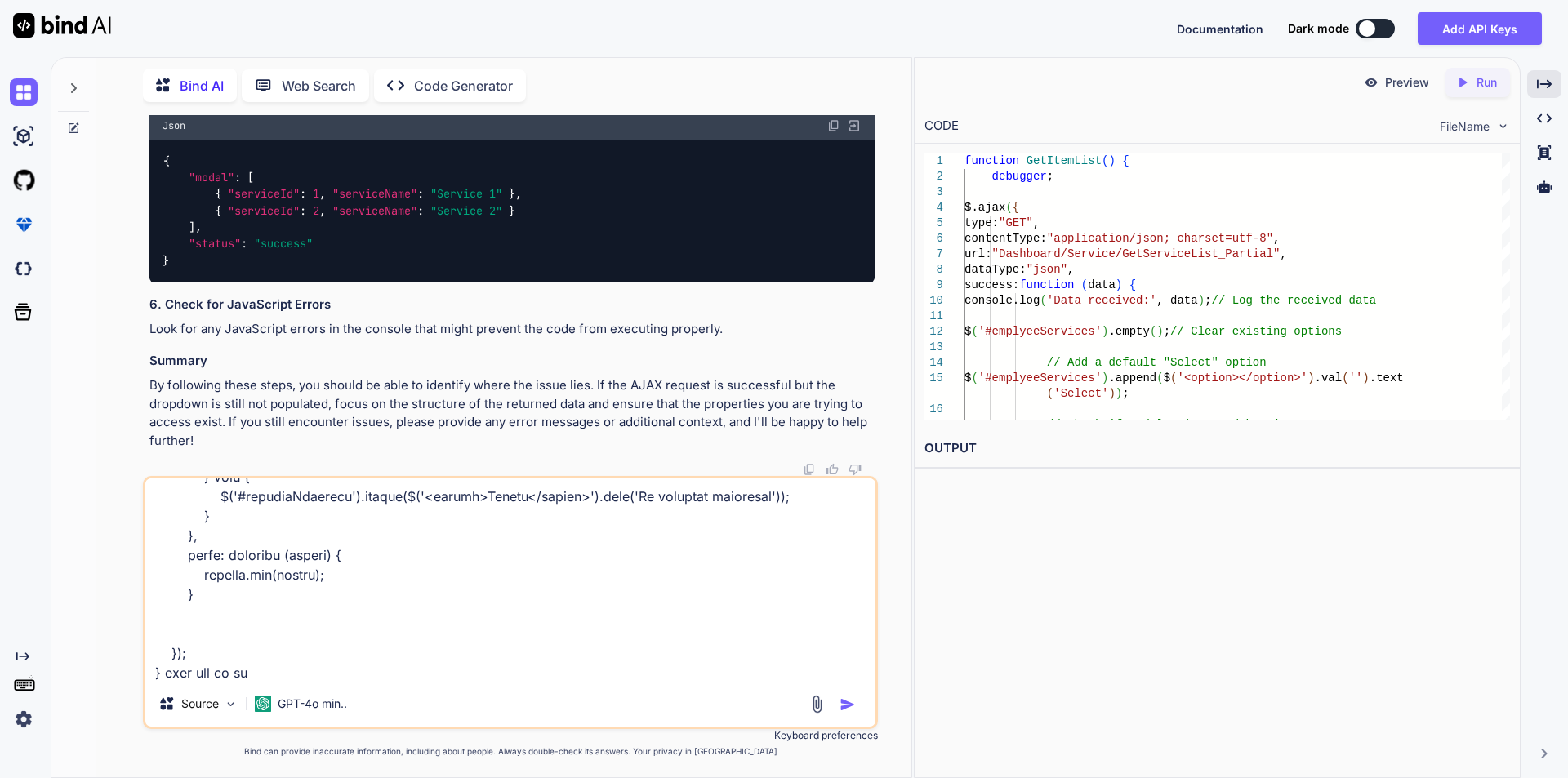
type textarea "function GetItemList() { debugger; $.ajax({ type: "GET", contentType: "applicat…"
type textarea "x"
type textarea "function GetItemList() { debugger; $.ajax({ type: "GET", contentType: "applicat…"
type textarea "x"
type textarea "function GetItemList() { debugger; $.ajax({ type: "GET", contentType: "applicat…"
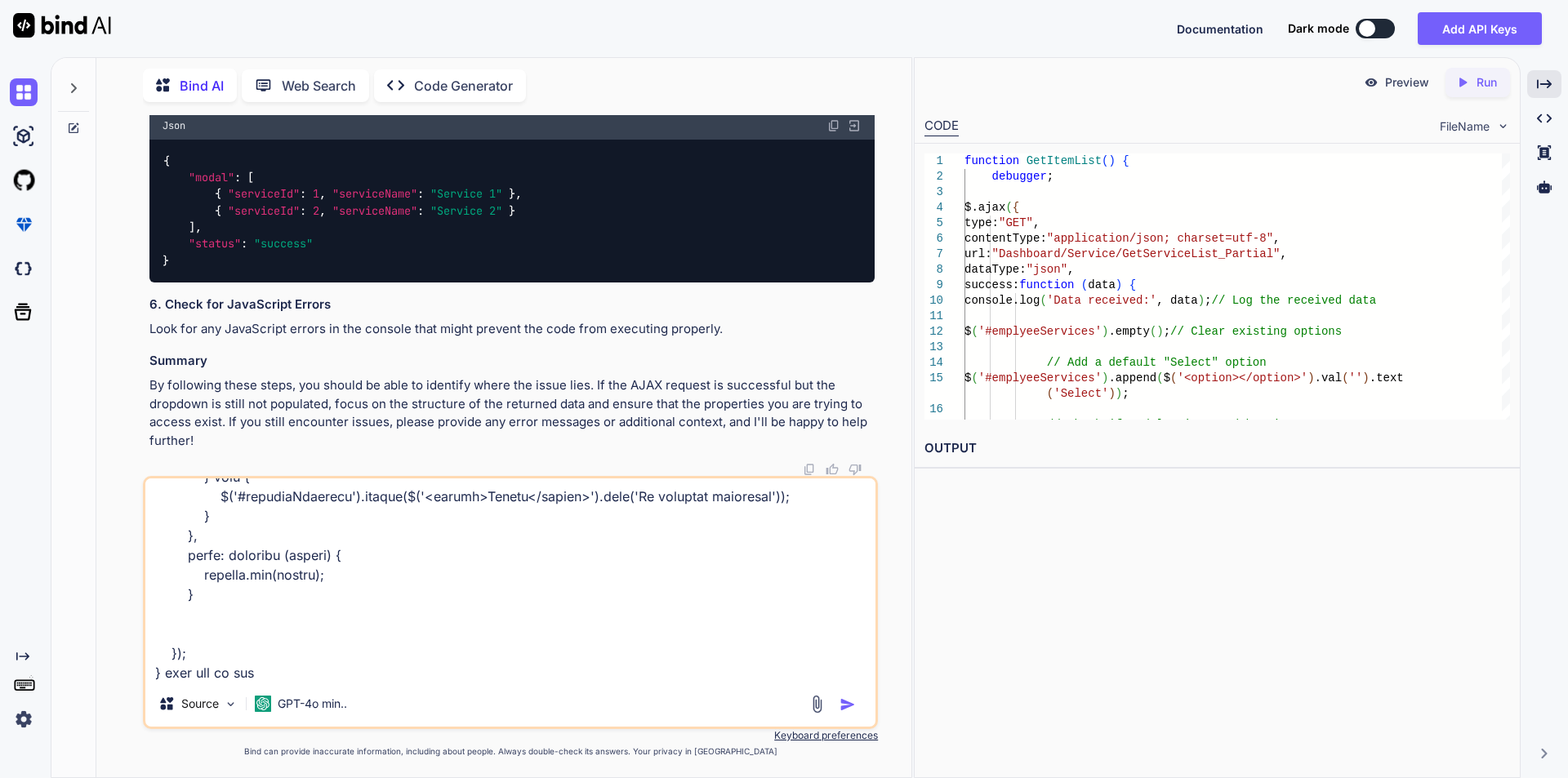
type textarea "x"
type textarea "function GetItemList() { debugger; $.ajax({ type: "GET", contentType: "applicat…"
type textarea "x"
type textarea "function GetItemList() { debugger; $.ajax({ type: "GET", contentType: "applicat…"
type textarea "x"
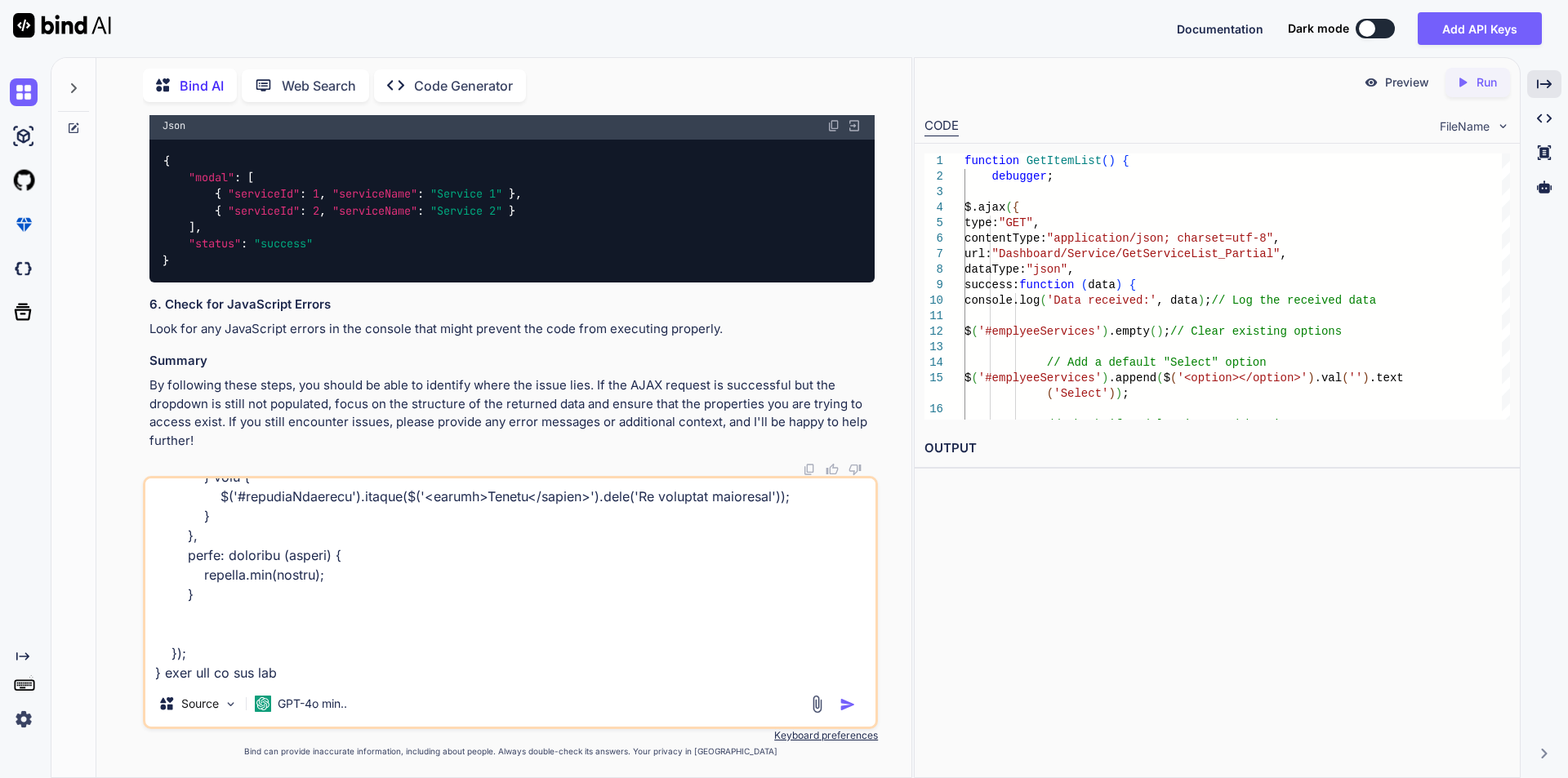
type textarea "function GetItemList() { debugger; $.ajax({ type: "GET", contentType: "applicat…"
type textarea "x"
type textarea "function GetItemList() { debugger; $.ajax({ type: "GET", contentType: "applicat…"
type textarea "x"
type textarea "function GetItemList() { debugger; $.ajax({ type: "GET", contentType: "applicat…"
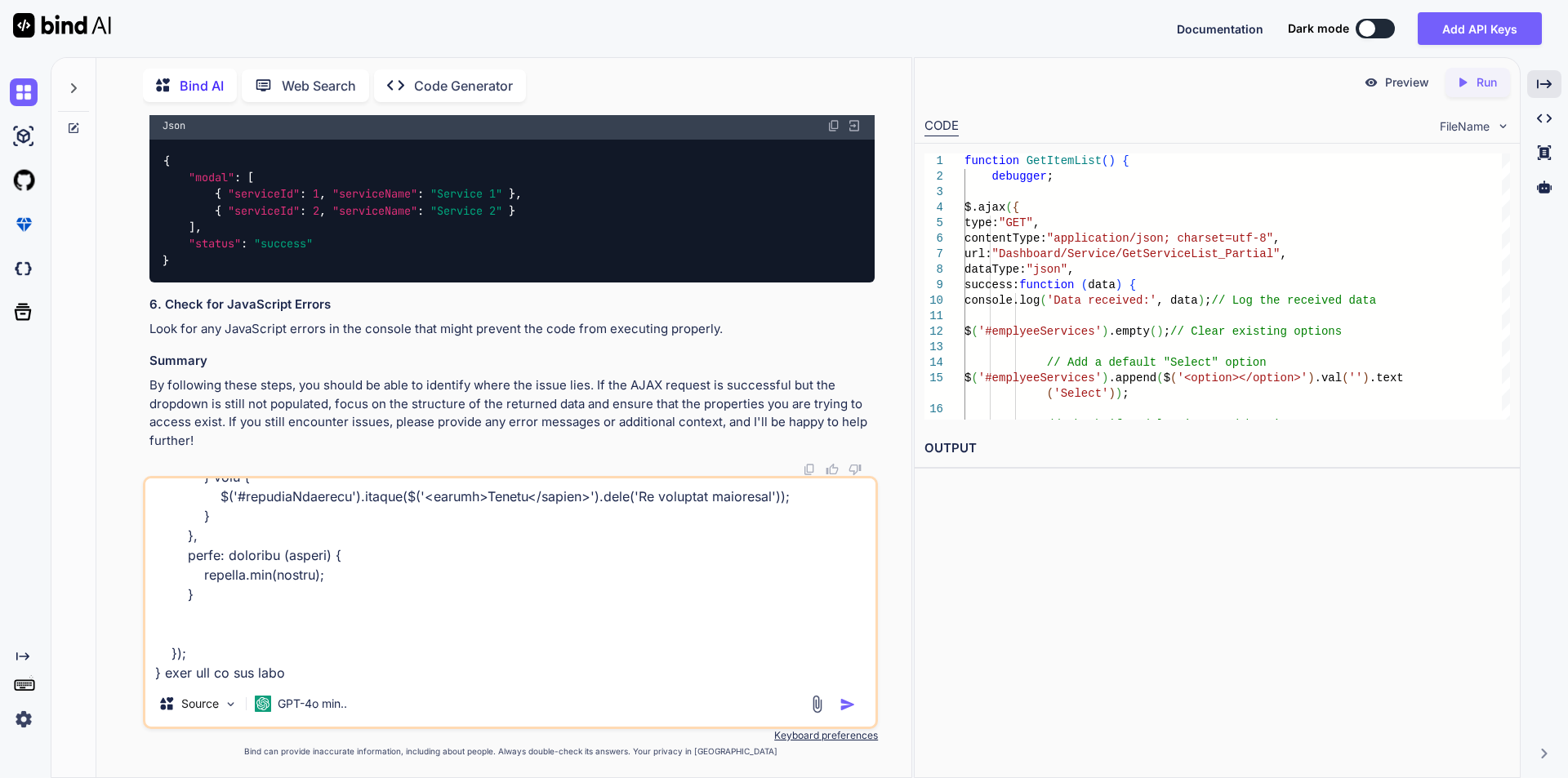
type textarea "x"
type textarea "function GetItemList() { debugger; $.ajax({ type: "GET", contentType: "applicat…"
type textarea "x"
type textarea "function GetItemList() { debugger; $.ajax({ type: "GET", contentType: "applicat…"
type textarea "x"
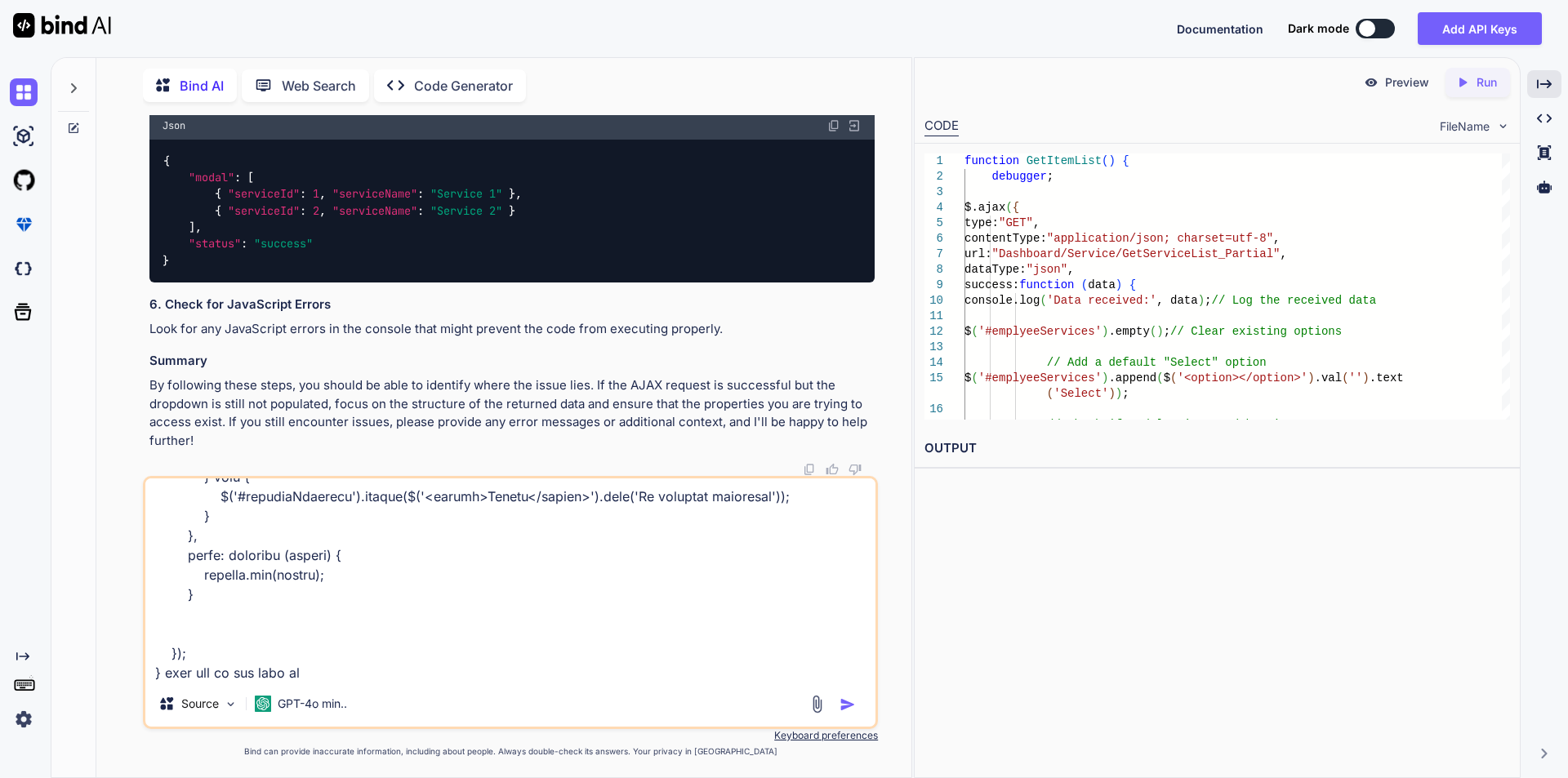
type textarea "function GetItemList() { debugger; $.ajax({ type: "GET", contentType: "applicat…"
type textarea "x"
type textarea "function GetItemList() { debugger; $.ajax({ type: "GET", contentType: "applicat…"
type textarea "x"
type textarea "function GetItemList() { debugger; $.ajax({ type: "GET", contentType: "applicat…"
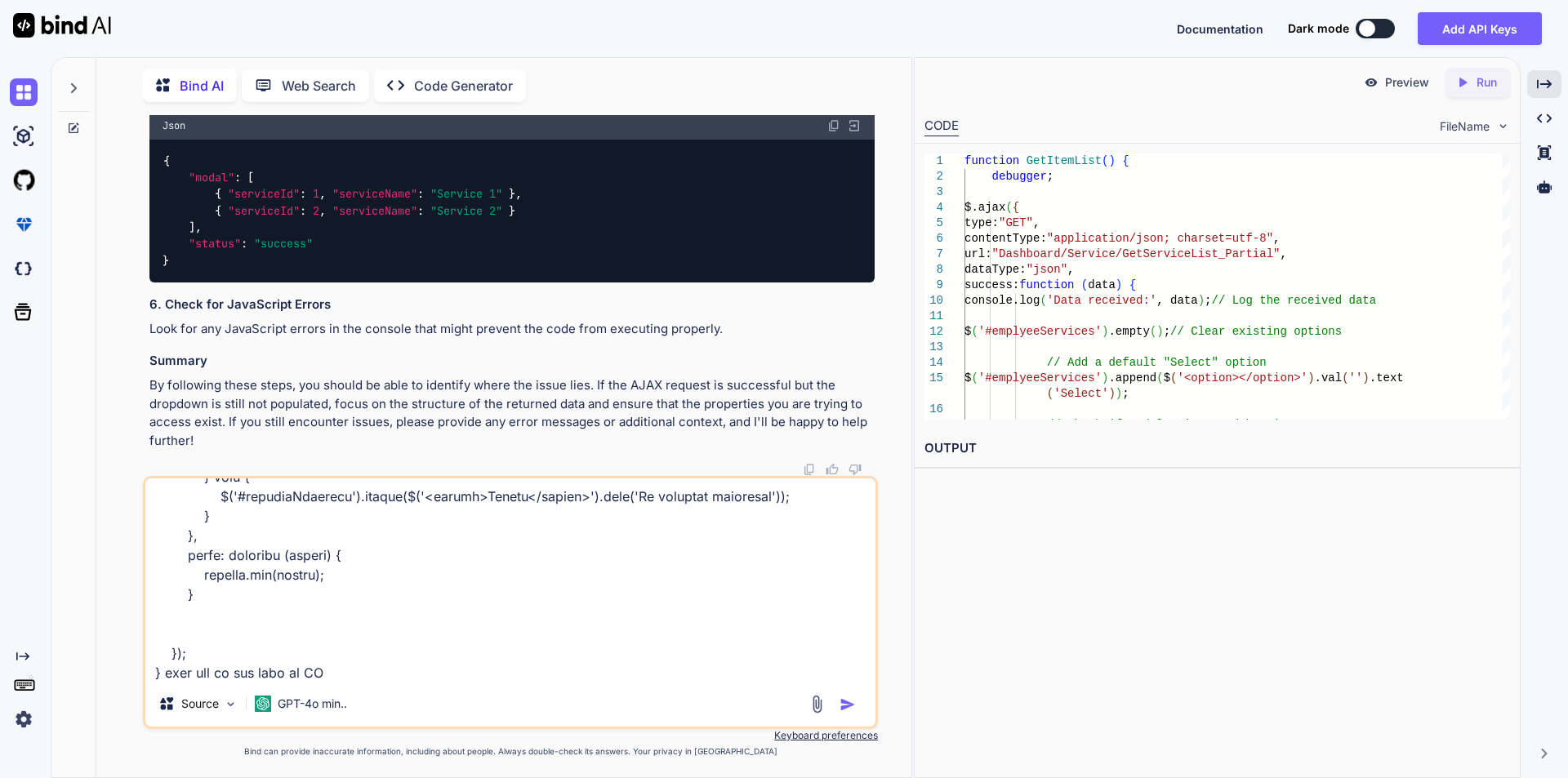
type textarea "x"
type textarea "function GetItemList() { debugger; $.ajax({ type: "GET", contentType: "applicat…"
type textarea "x"
type textarea "function GetItemList() { debugger; $.ajax({ type: "GET", contentType: "applicat…"
type textarea "x"
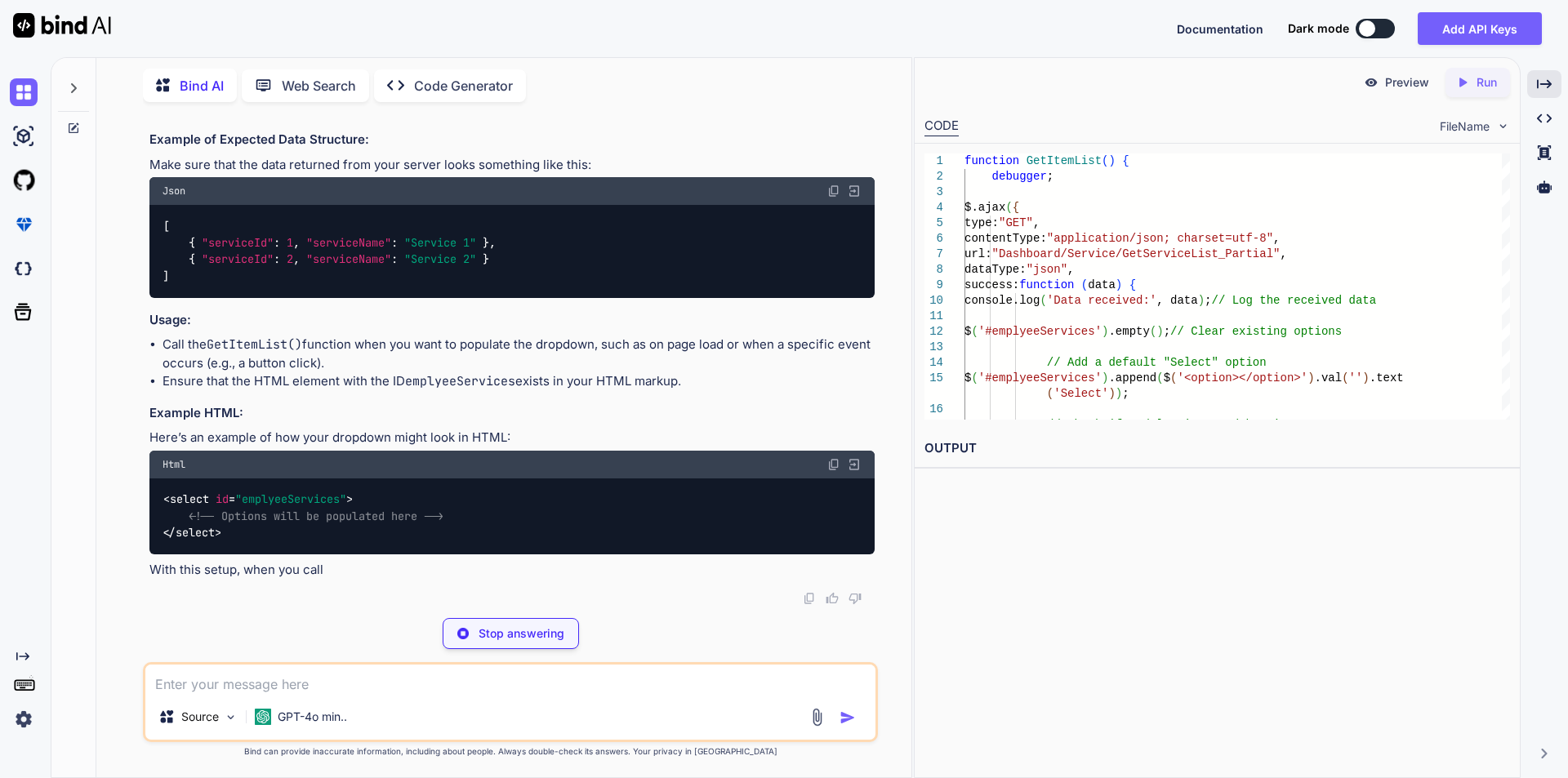
scroll to position [17210, 0]
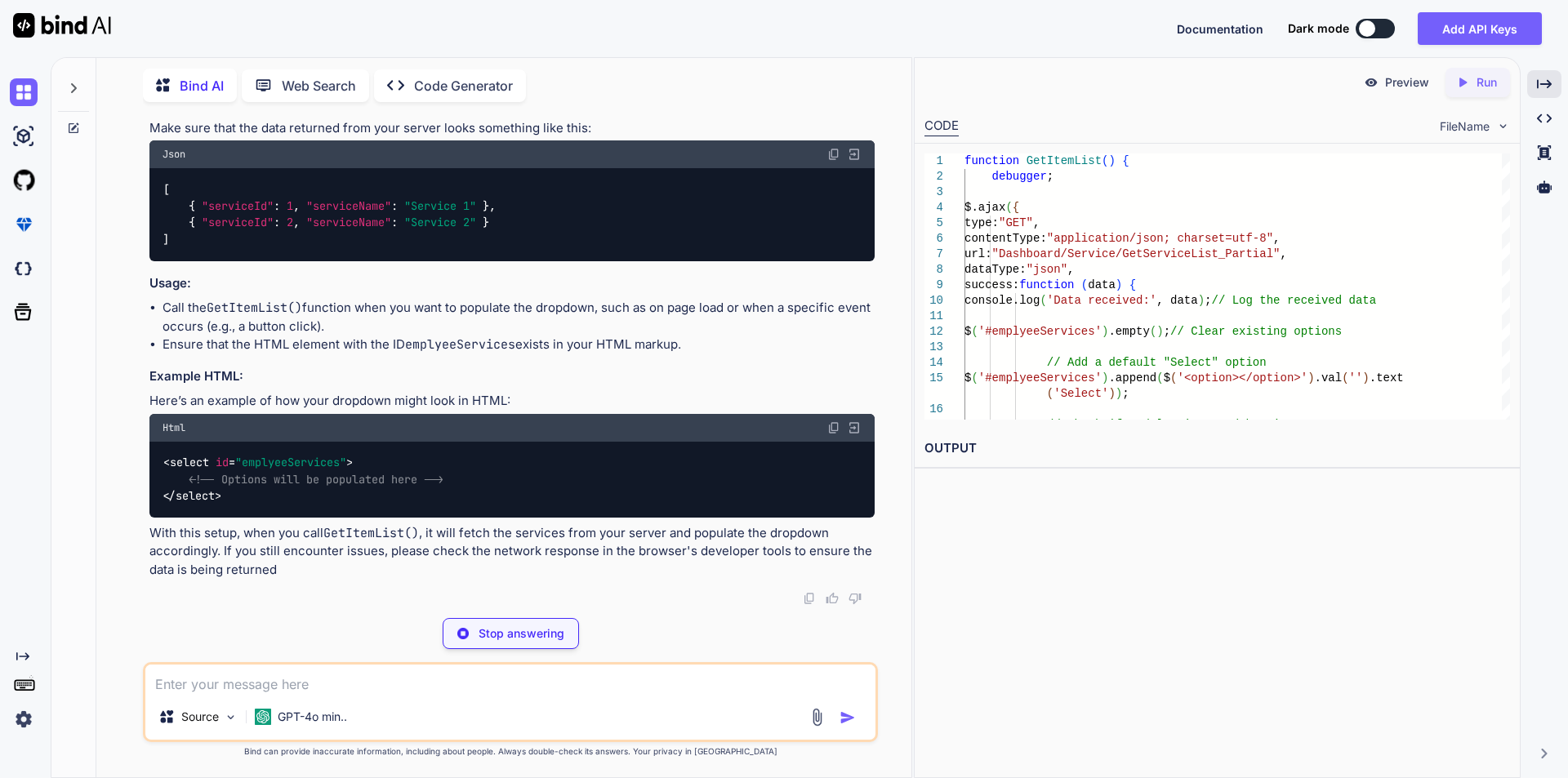
type textarea "x"
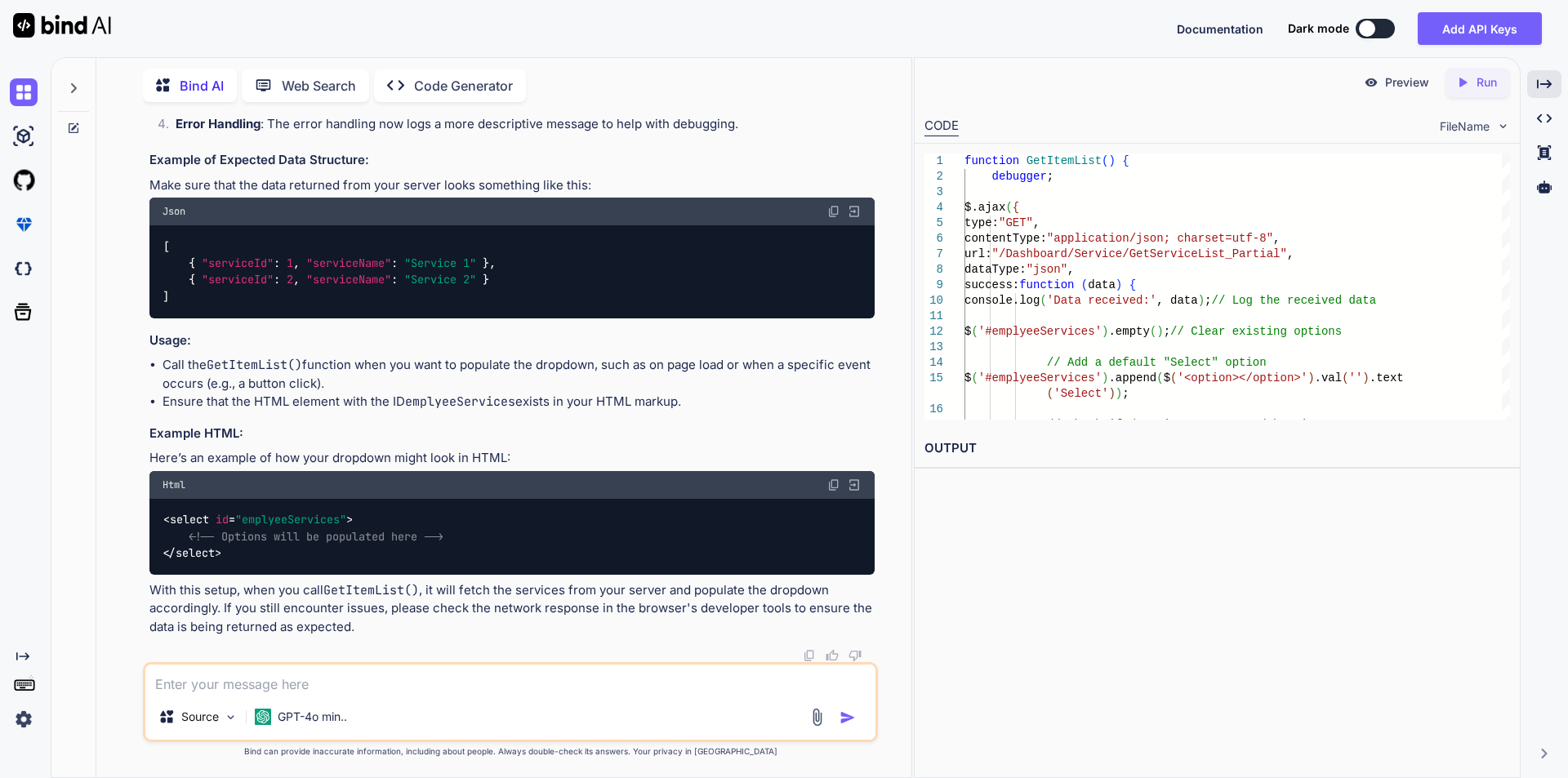
click at [352, 691] on textarea at bounding box center [510, 679] width 730 height 29
paste textarea "Array.isArray(data) && data.length > 0"
type textarea "Array.isArray(data) && data.length > 0"
type textarea "x"
type textarea "Array.isArray(data) && data.length > 0"
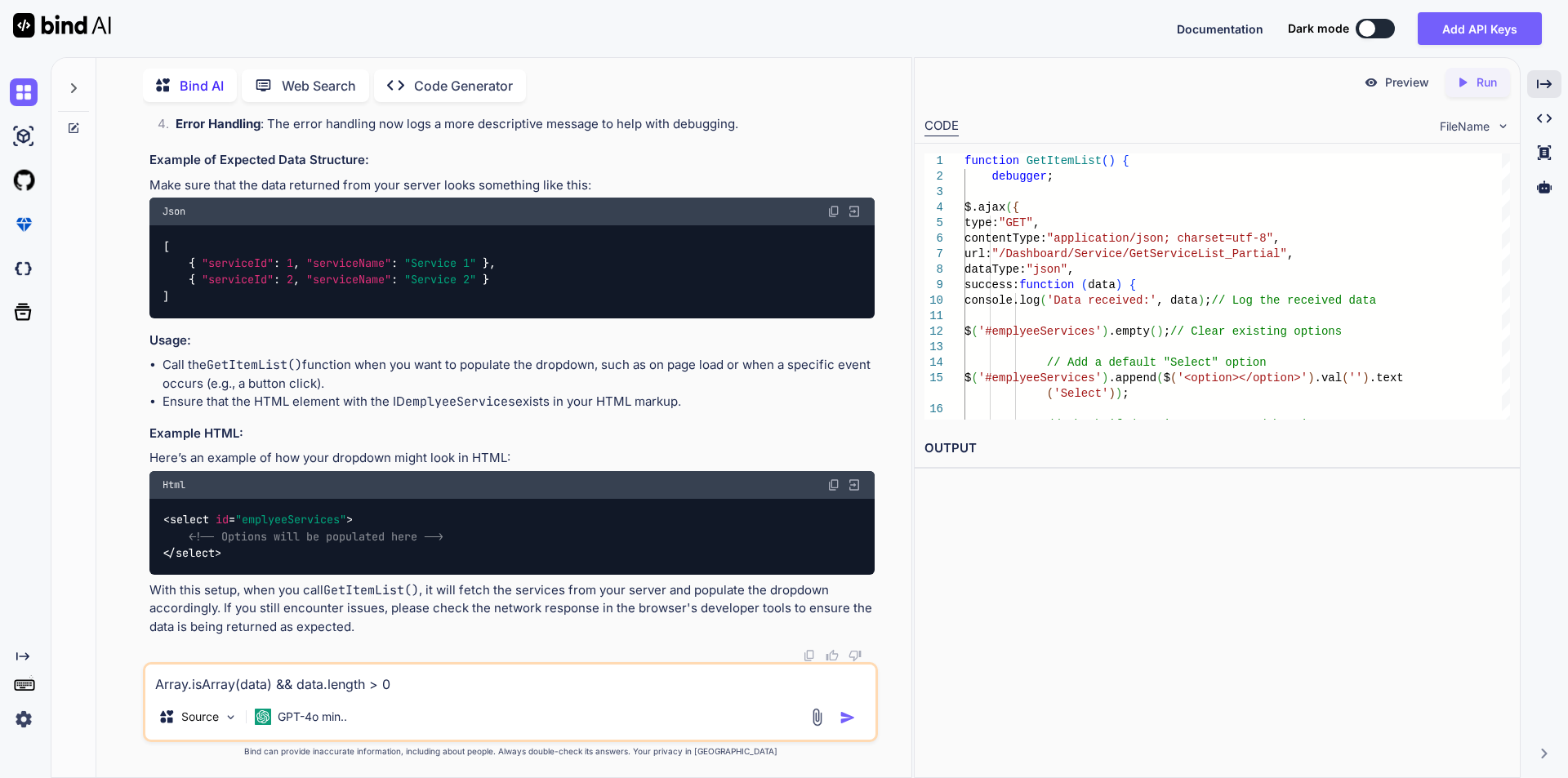
type textarea "x"
type textarea "Array.isArray(data) && data.length > 0 t"
type textarea "x"
type textarea "Array.isArray(data) && data.length > 0 th"
type textarea "x"
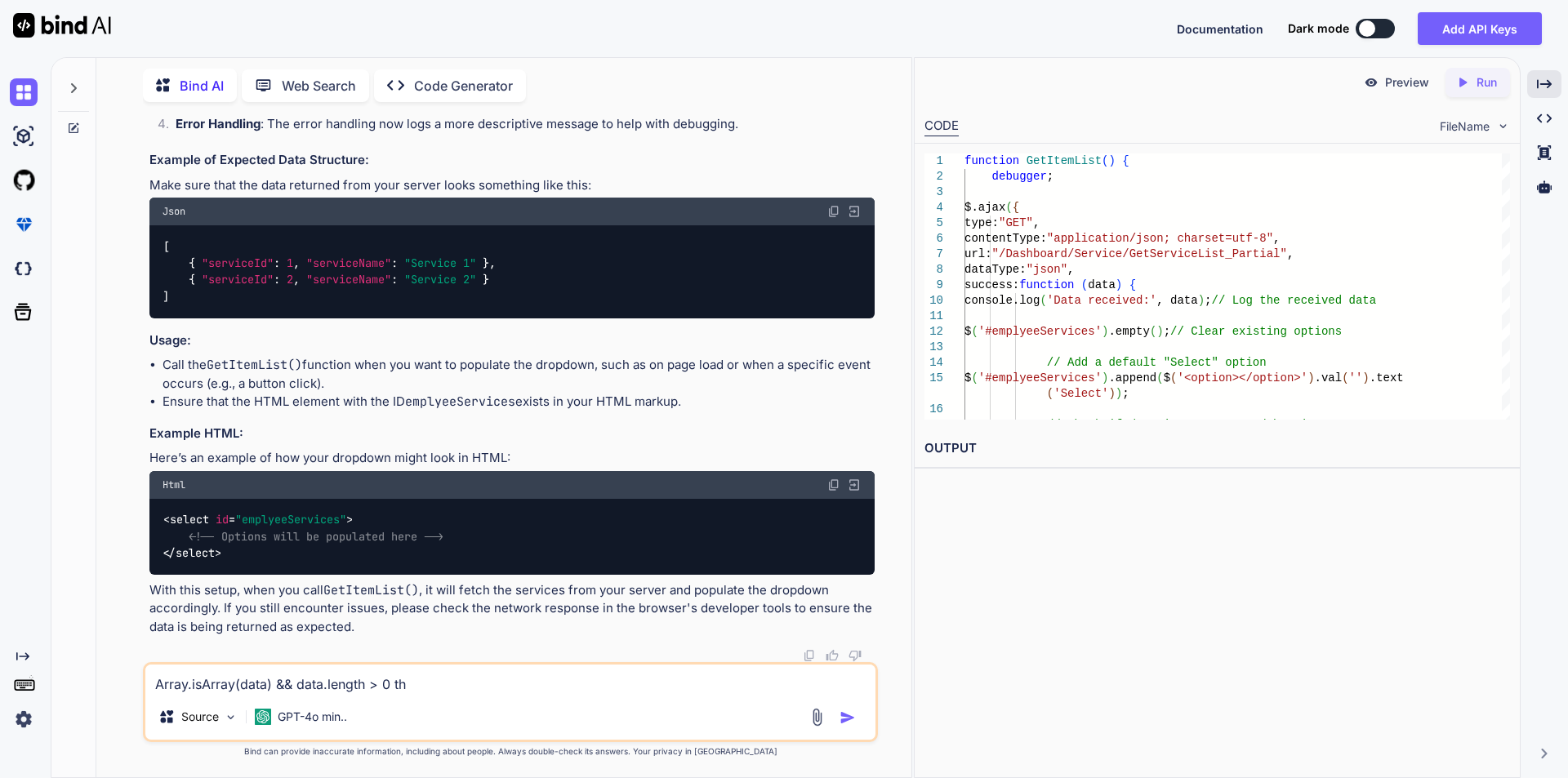
type textarea "Array.isArray(data) && data.length > 0 thi"
type textarea "x"
type textarea "Array.isArray(data) && data.length > 0 this"
type textarea "x"
type textarea "Array.isArray(data) && data.length > 0 this"
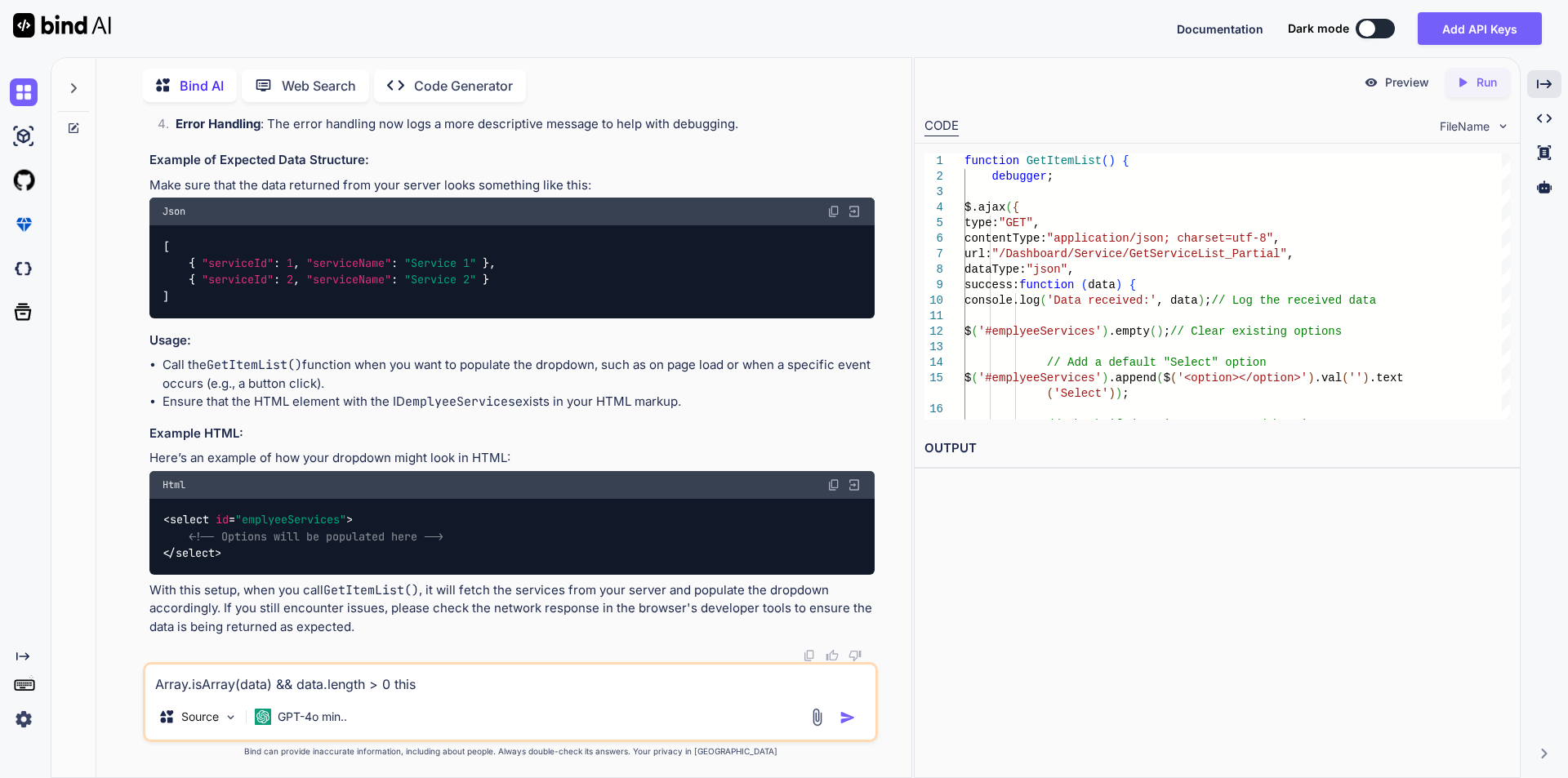
type textarea "x"
type textarea "Array.isArray(data) && data.length > 0 this l"
type textarea "x"
type textarea "Array.isArray(data) && data.length > 0 this li"
type textarea "x"
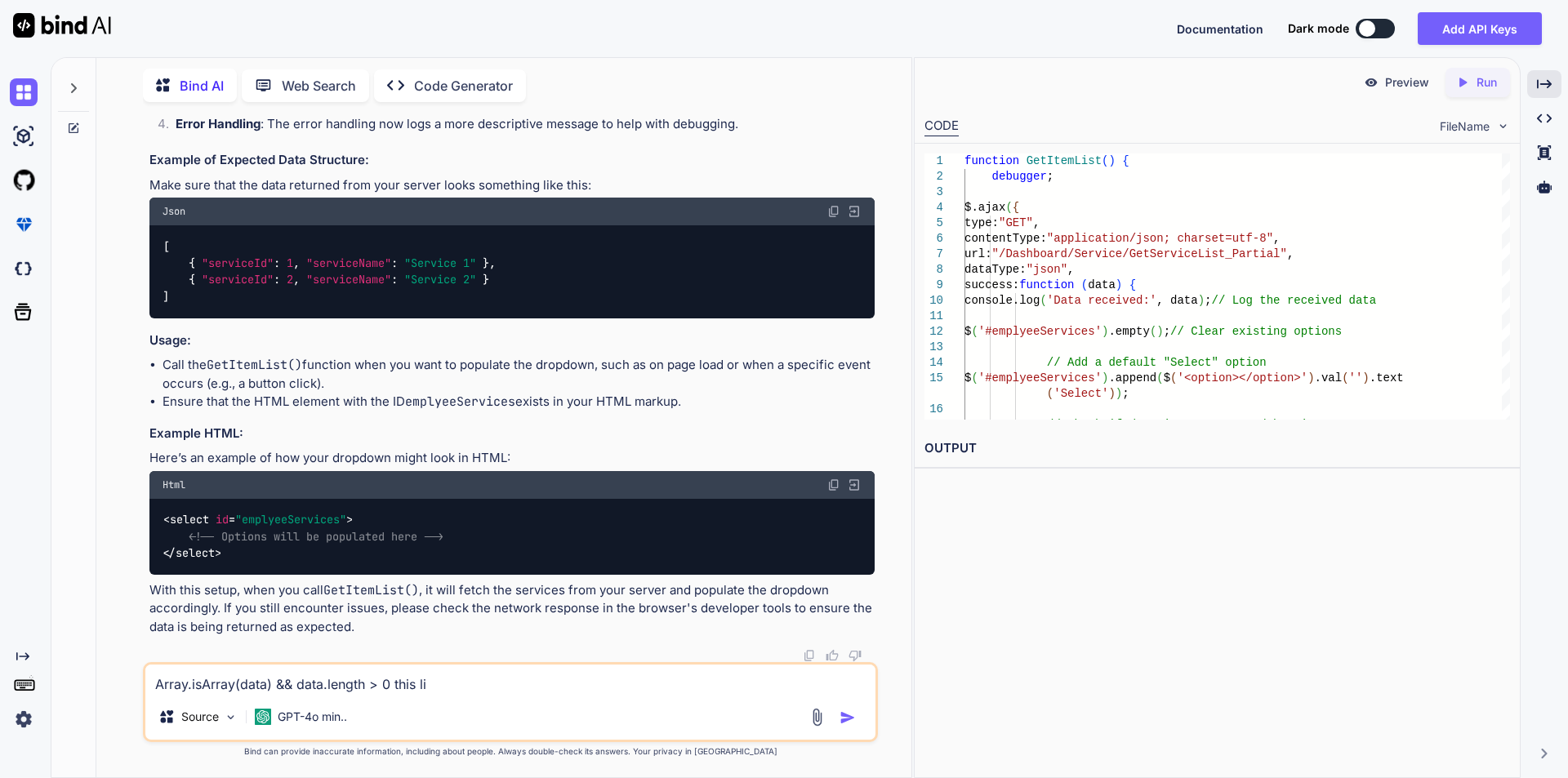
type textarea "Array.isArray(data) && data.length > 0 this lin"
type textarea "x"
type textarea "Array.isArray(data) && data.length > 0 this line"
type textarea "x"
type textarea "Array.isArray(data) && data.length > 0 this line"
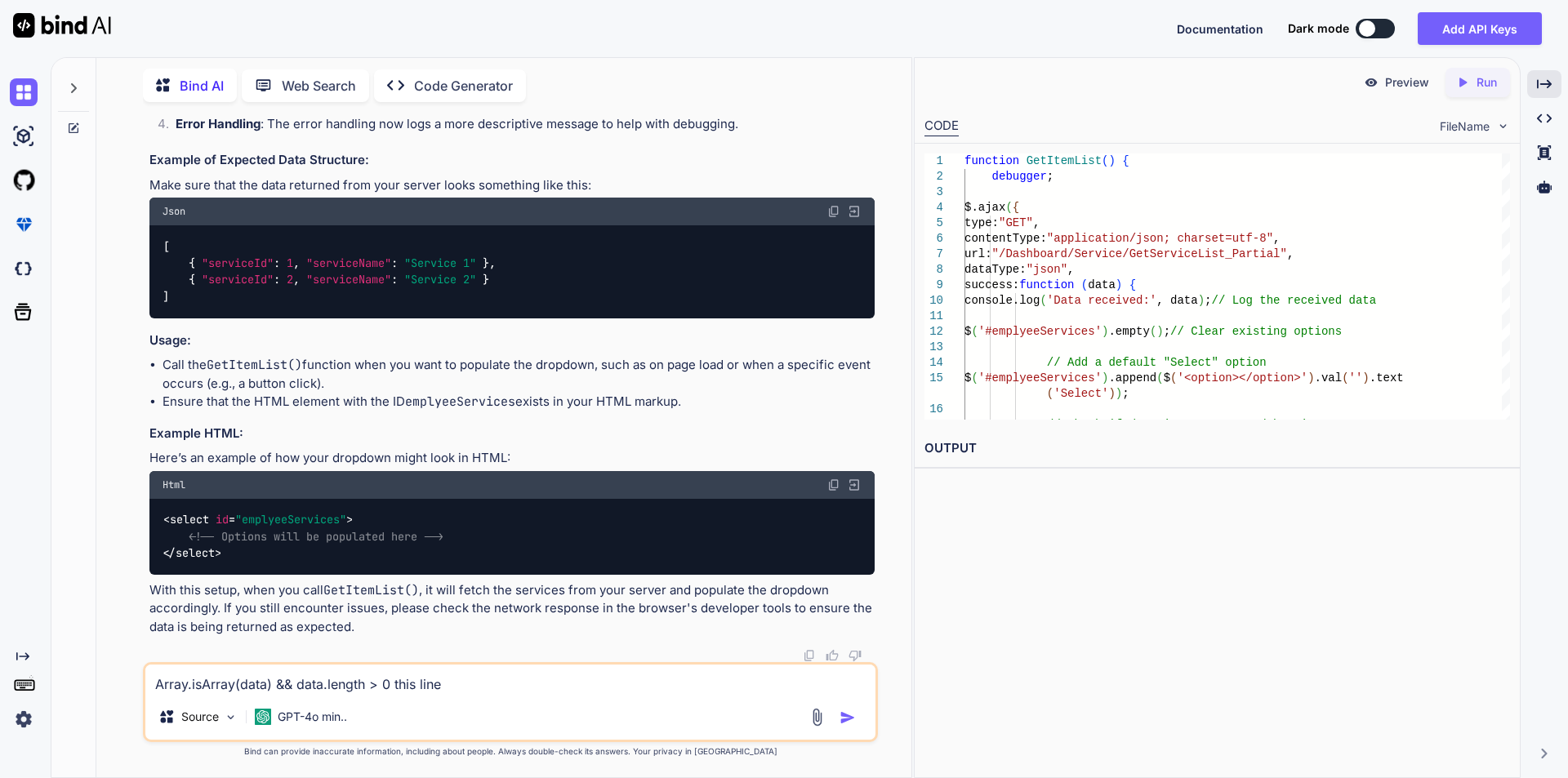
type textarea "x"
type textarea "Array.isArray(data) && data.length > 0 this line c"
type textarea "x"
type textarea "Array.isArray(data) && data.length > 0 this line co"
type textarea "x"
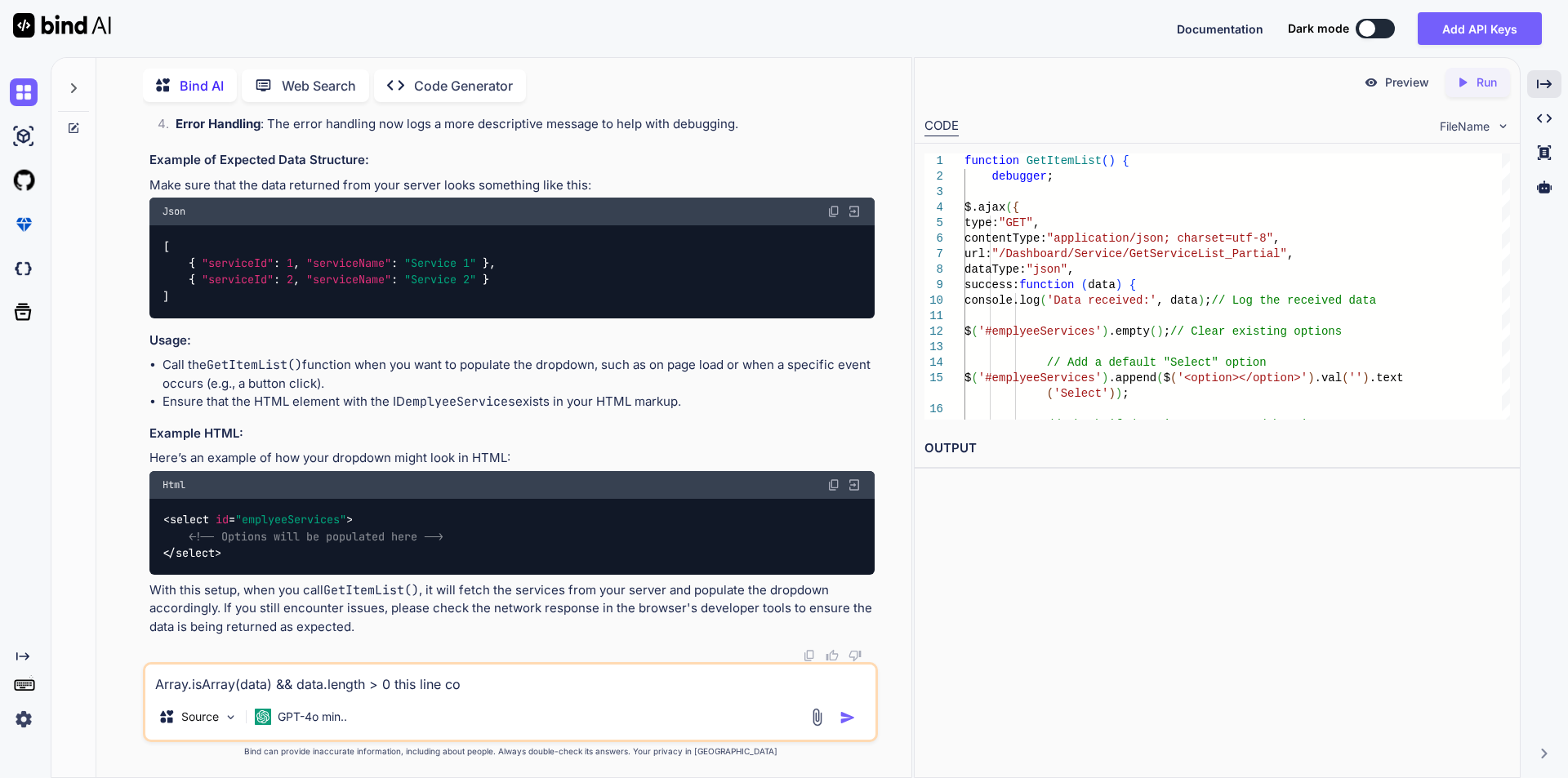
type textarea "Array.isArray(data) && data.length > 0 this line cod"
type textarea "x"
type textarea "Array.isArray(data) && data.length > 0 this line code"
type textarea "x"
type textarea "Array.isArray(data) && data.length > 0 this line code"
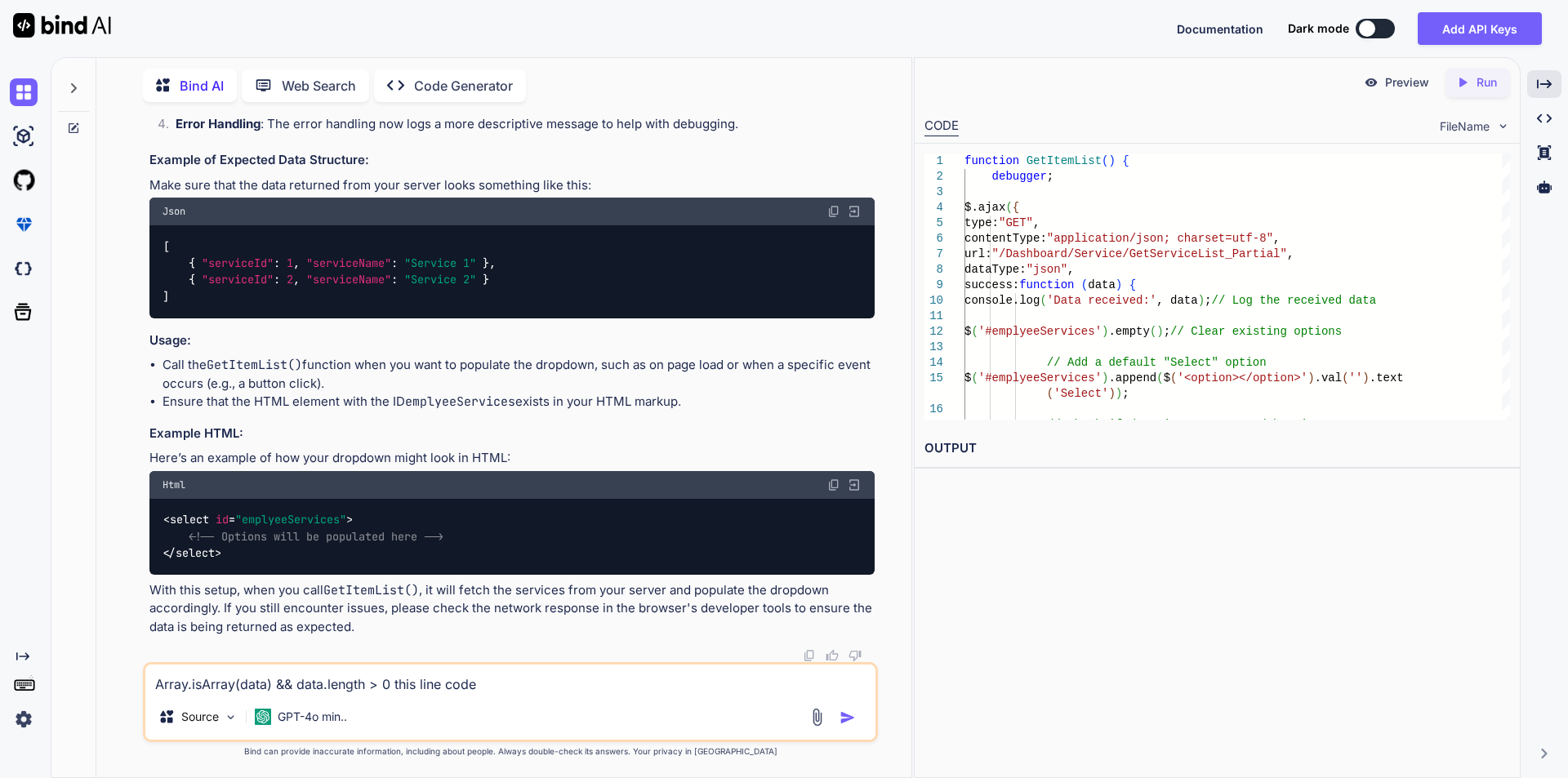
type textarea "x"
type textarea "Array.isArray(data) && data.length > 0 this line code i"
type textarea "x"
type textarea "Array.isArray(data) && data.length > 0 this line code is"
type textarea "x"
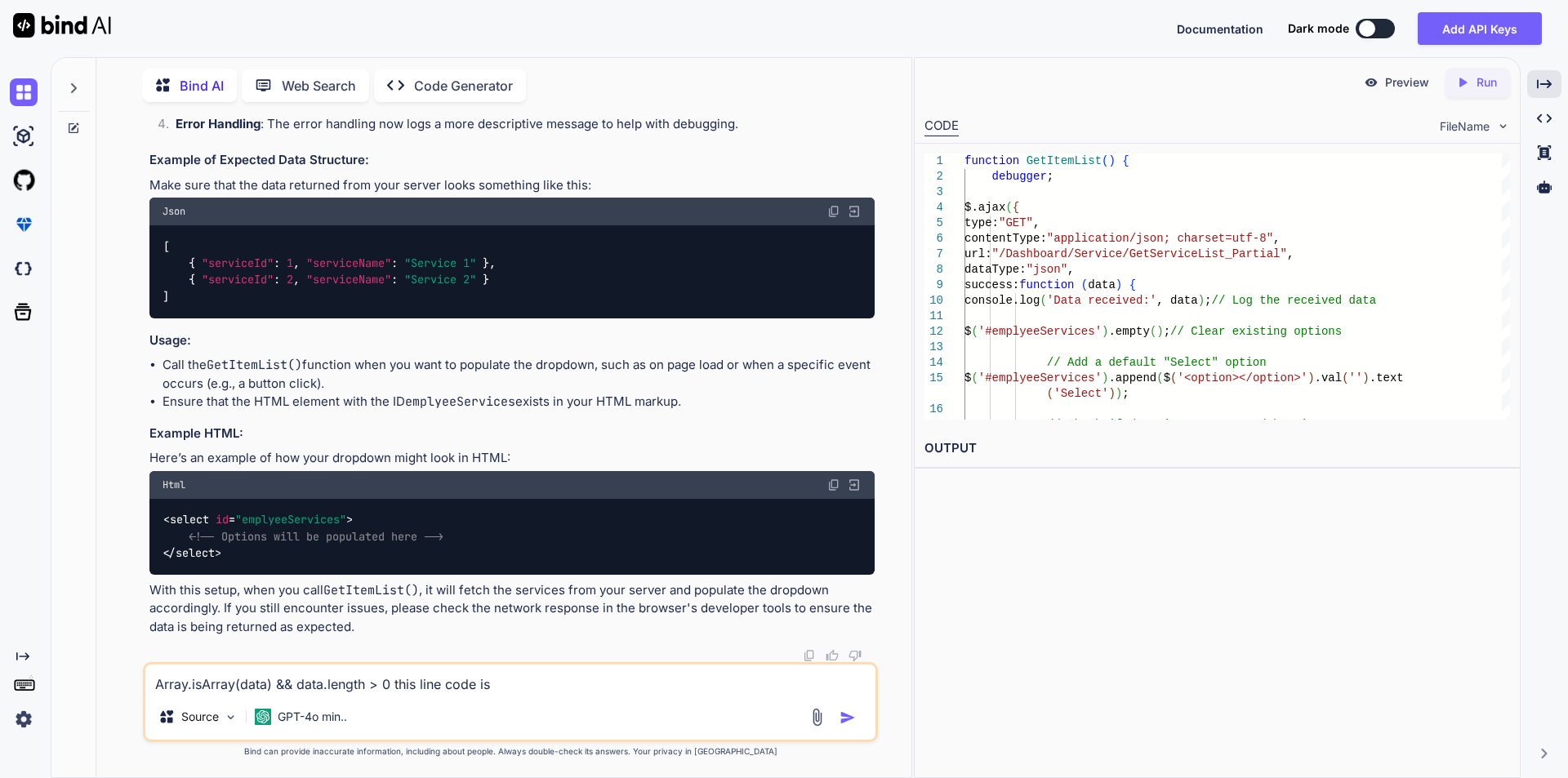
type textarea "Array.isArray(data) && data.length > 0 this line code is"
type textarea "x"
type textarea "Array.isArray(data) && data.length > 0 this line code is v"
type textarea "x"
type textarea "Array.isArray(data) && data.length > 0 this line code is"
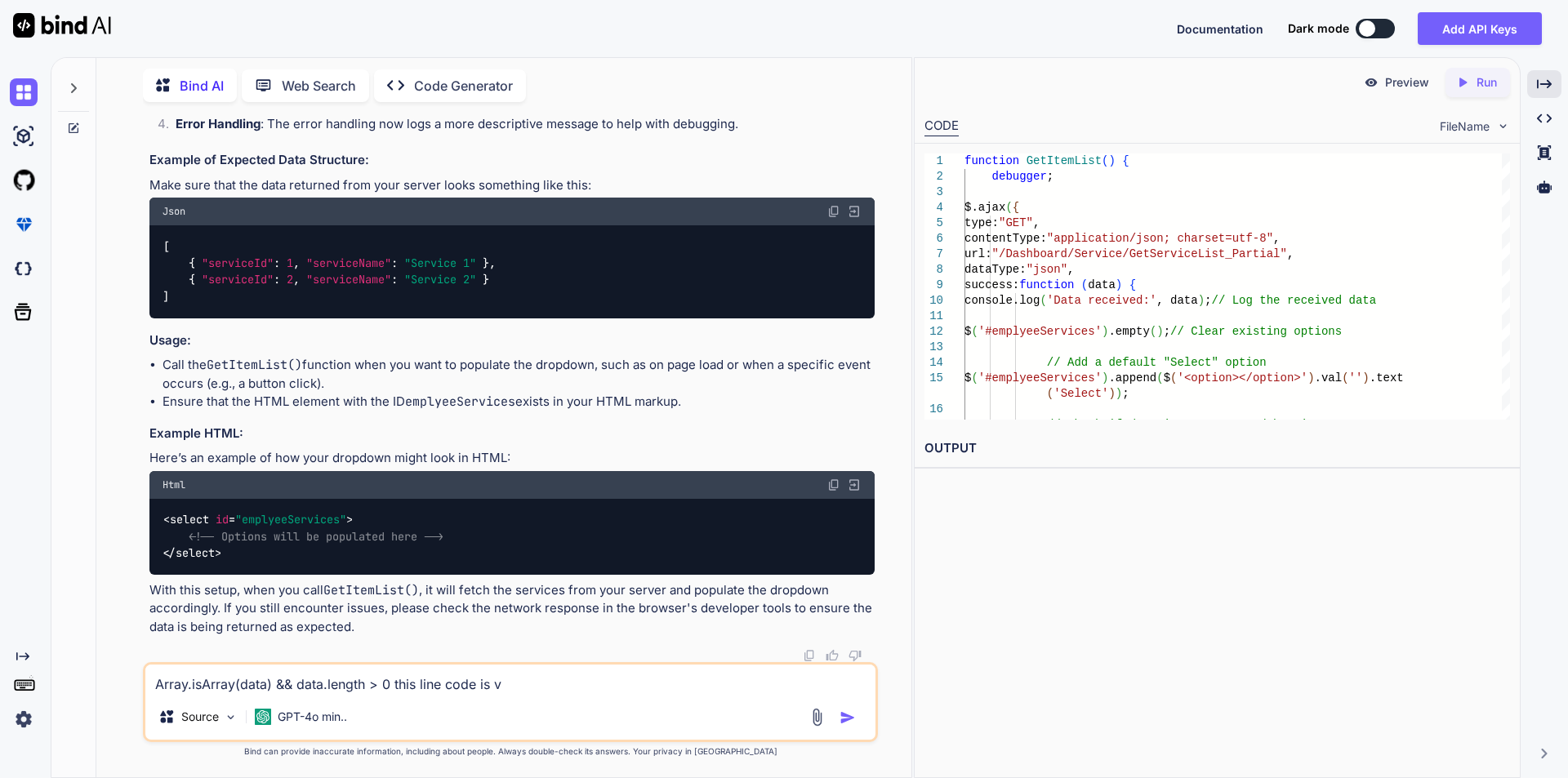
type textarea "x"
type textarea "Array.isArray(data) && data.length > 0 this line code is b"
type textarea "x"
type textarea "Array.isArray(data) && data.length > 0 this line code is br"
type textarea "x"
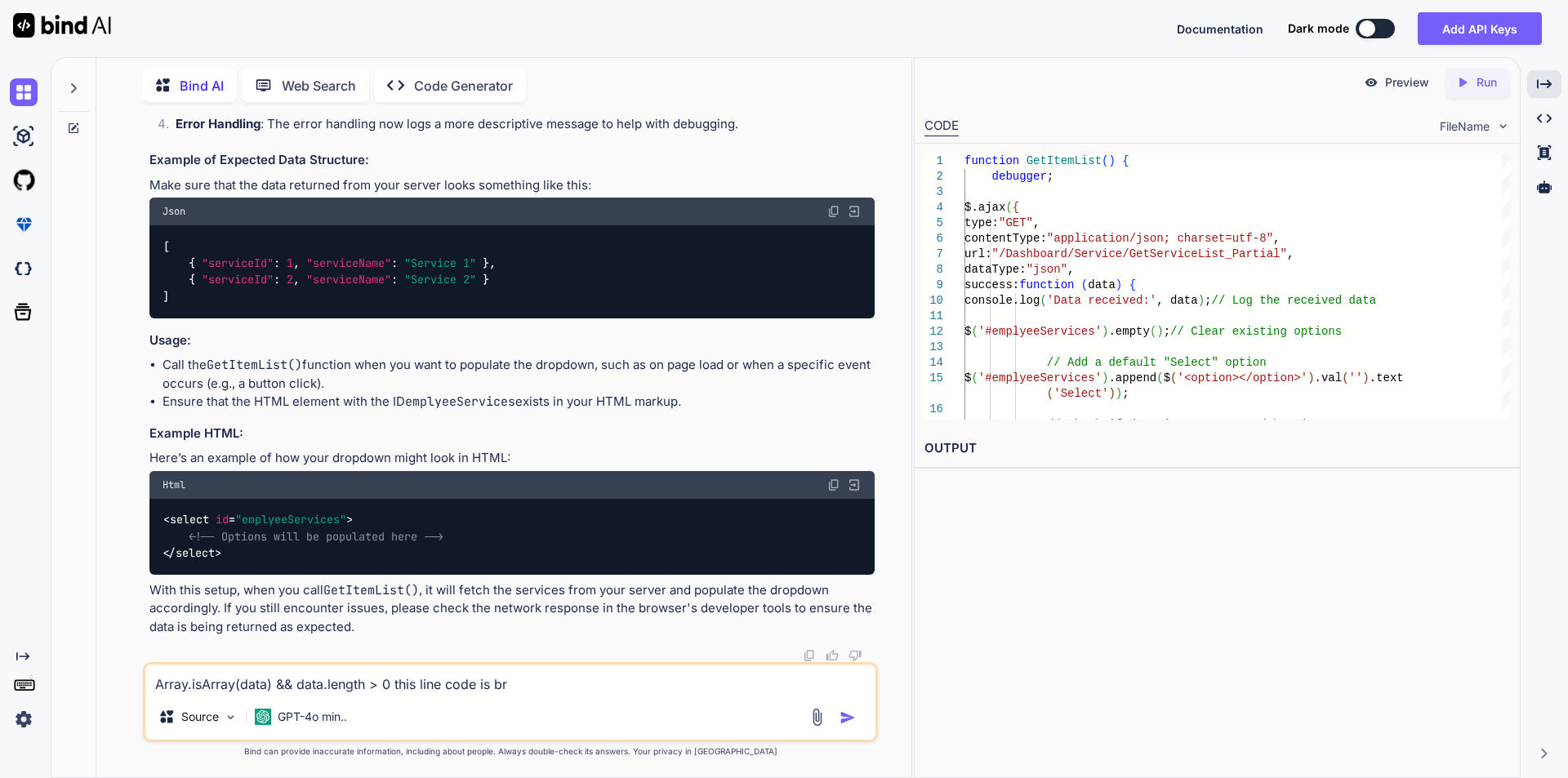
type textarea "Array.isArray(data) && data.length > 0 this line code is bre"
type textarea "x"
type textarea "Array.isArray(data) && data.length > 0 this line code is brea"
type textarea "x"
type textarea "Array.isArray(data) && data.length > 0 this line code is break"
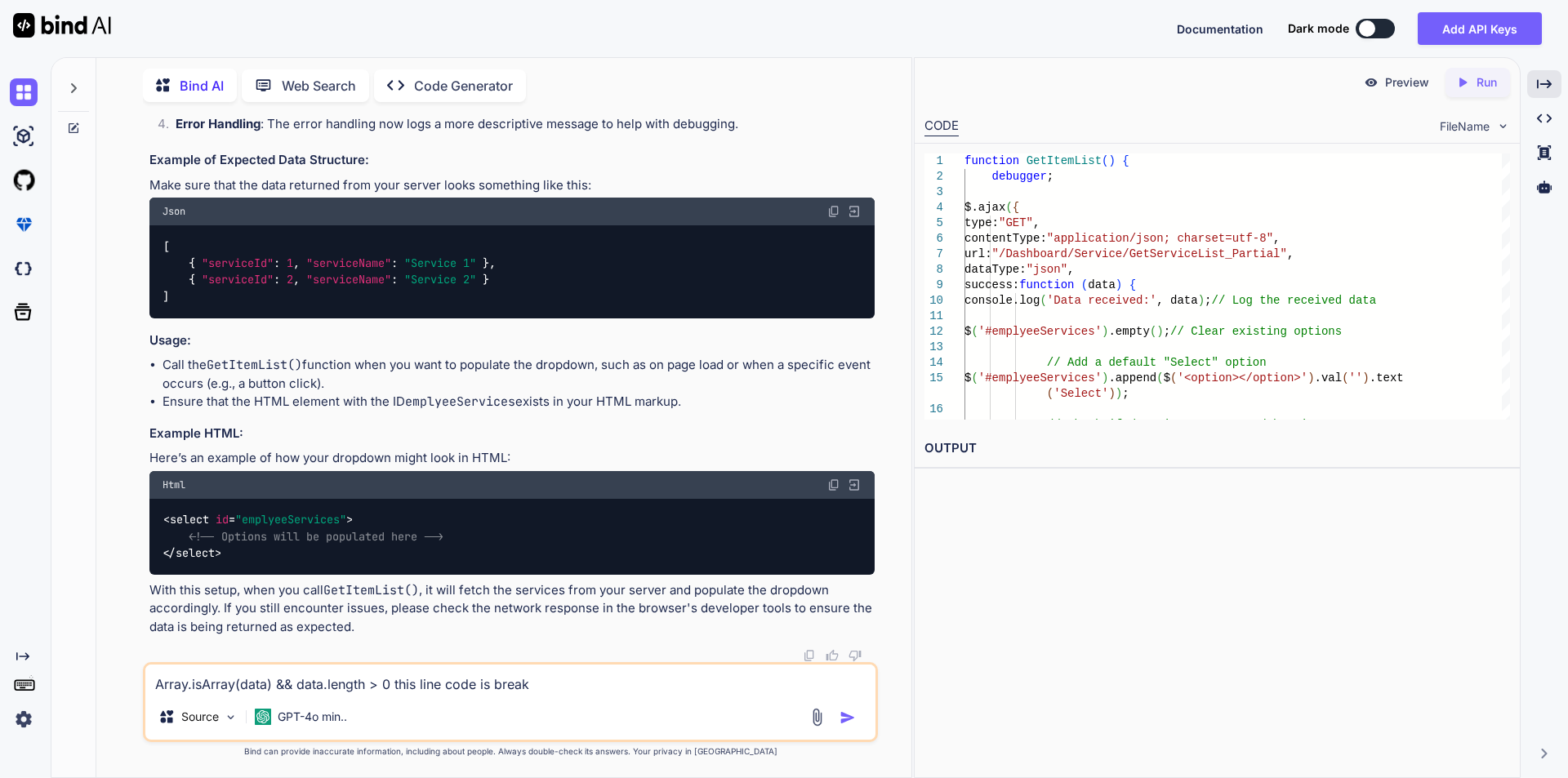
type textarea "x"
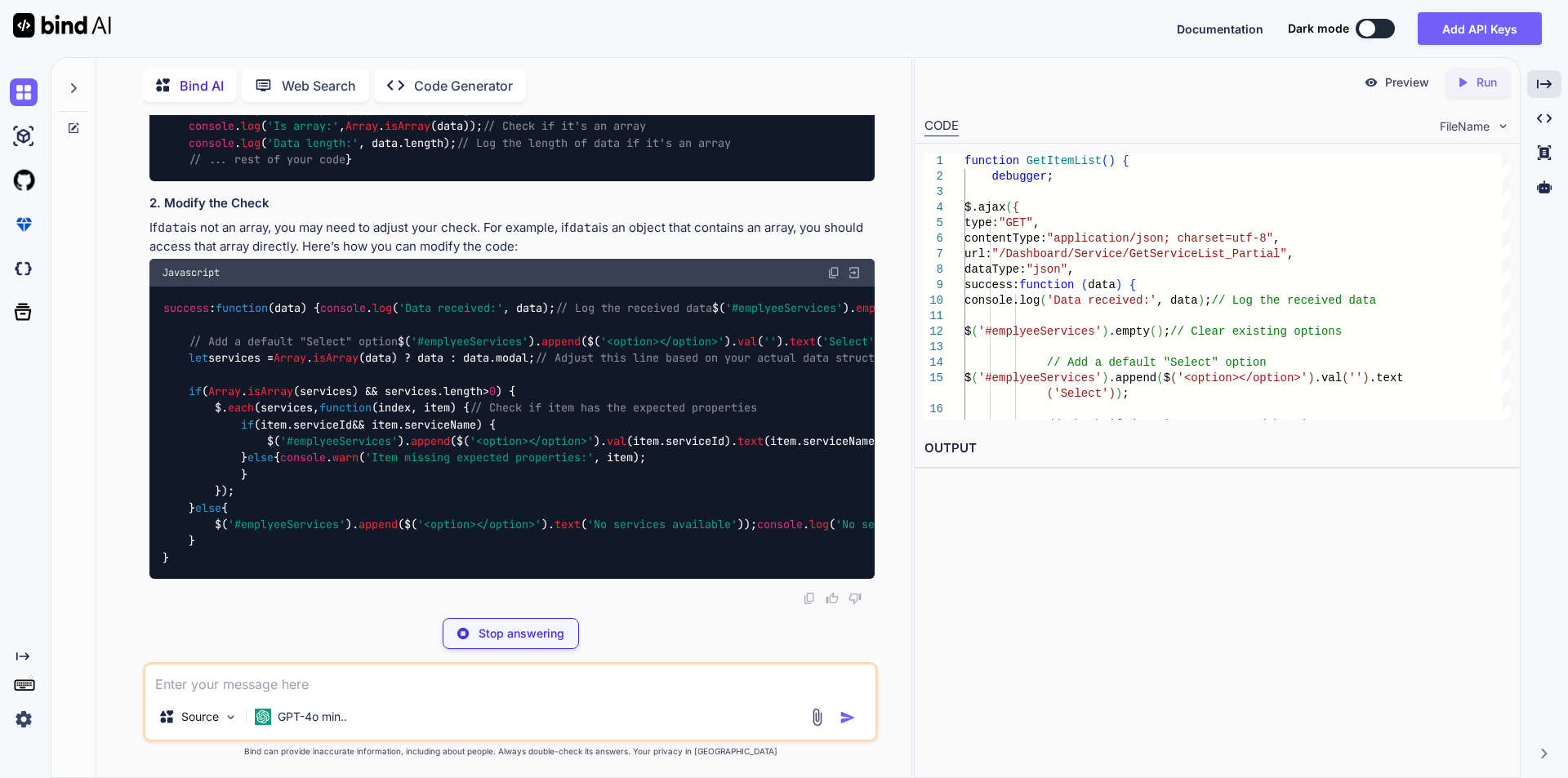
scroll to position [19131, 0]
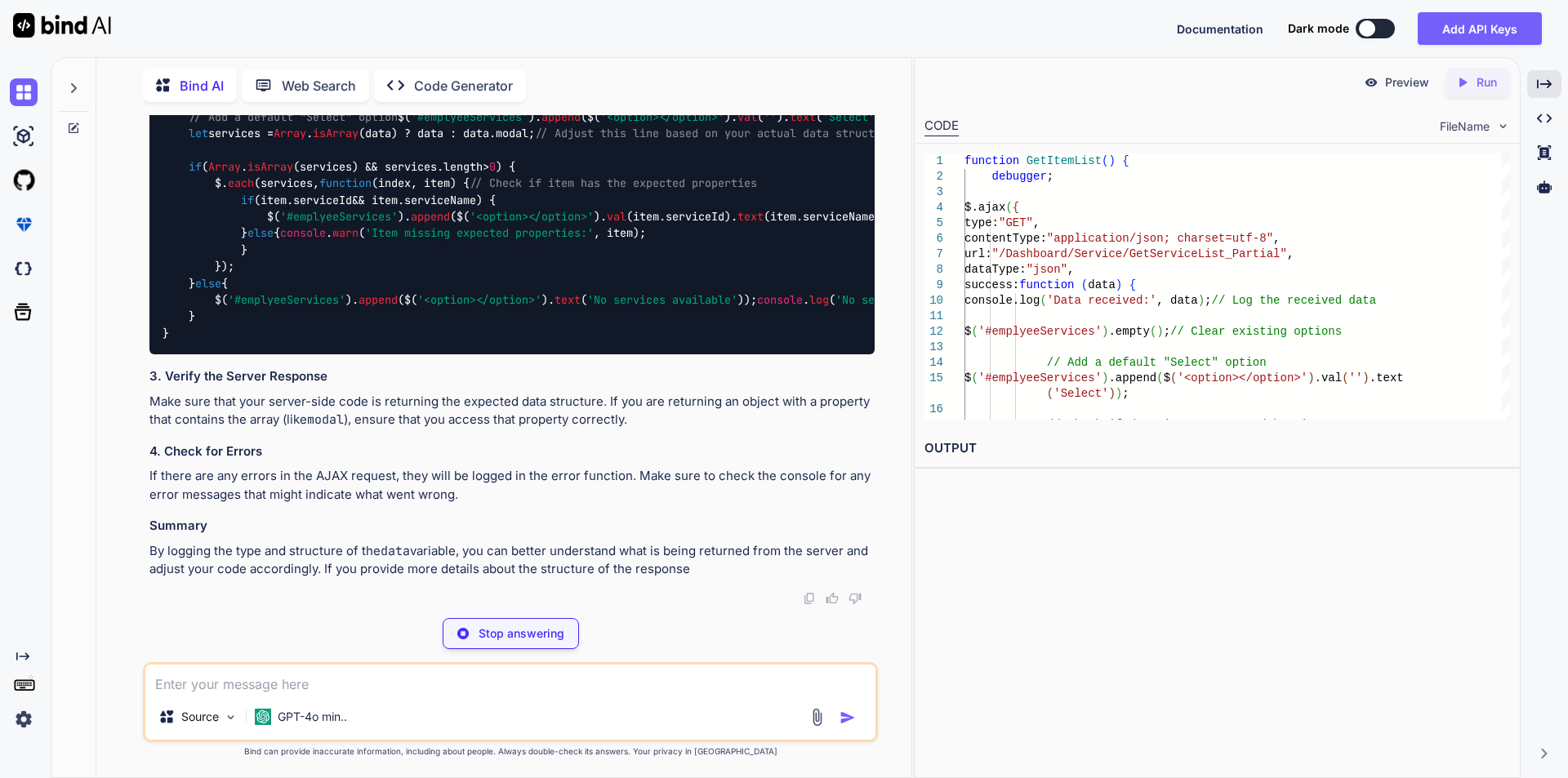
type textarea "x"
type textarea "success: function (data) { console.log('Data received:', data); // Log the rece…"
type textarea "x"
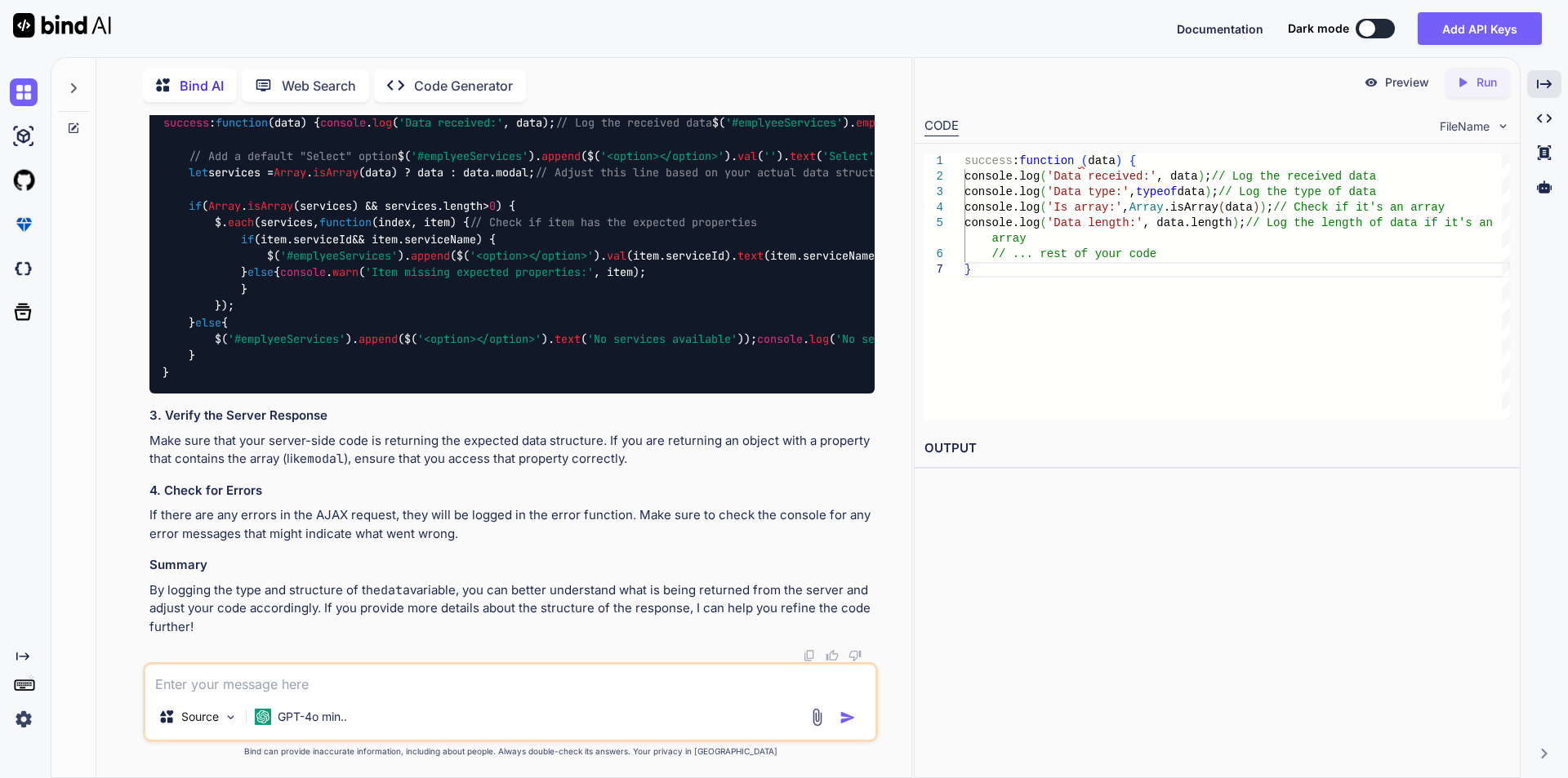
scroll to position [19049, 0]
click at [831, 94] on img at bounding box center [833, 87] width 13 height 13
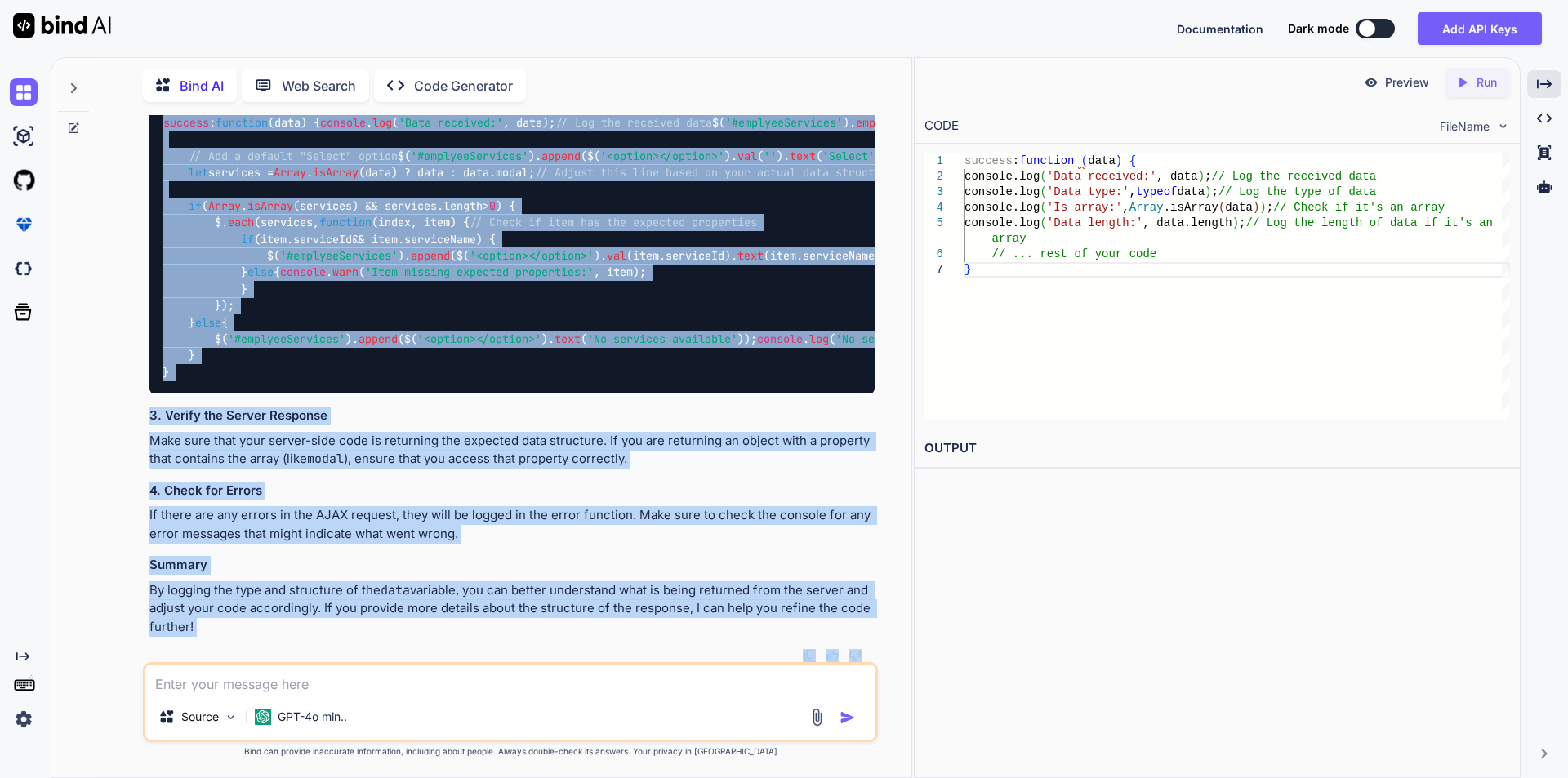
scroll to position [19349, 0]
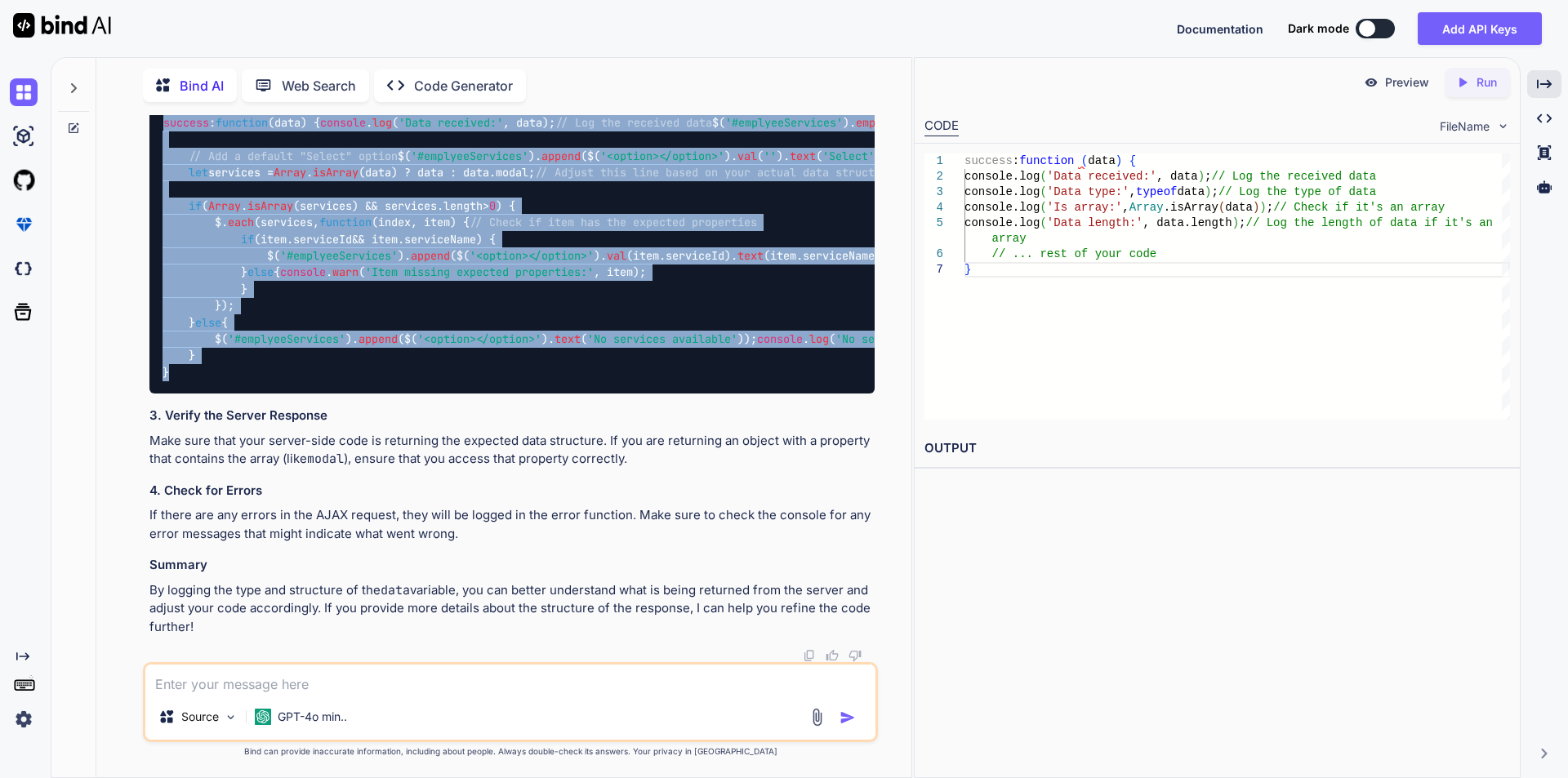
drag, startPoint x: 160, startPoint y: 269, endPoint x: 196, endPoint y: 366, distance: 103.5
click at [196, 366] on div "success : function ( data ) { console . log ( 'Data received:' , data); // Log …" at bounding box center [512, 247] width 725 height 293
copy code "success : function ( data ) { console . log ( 'Data received:' , data); // Log …"
